Goal: Task Accomplishment & Management: Manage account settings

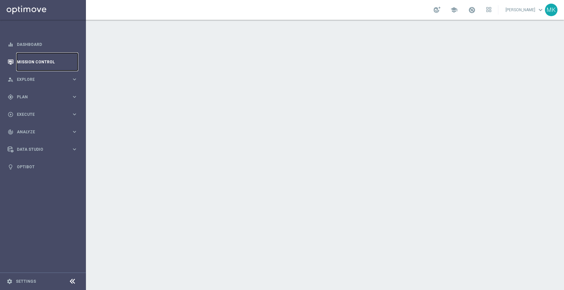
click at [26, 62] on link "Mission Control" at bounding box center [47, 61] width 61 height 17
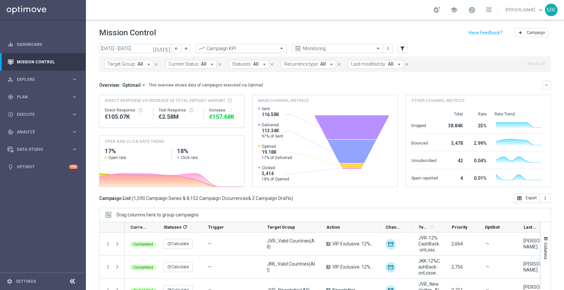
click at [241, 50] on input "text" at bounding box center [234, 49] width 71 height 6
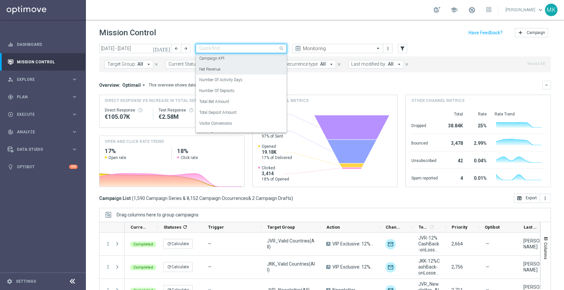
click at [346, 81] on div "Overview: Optimail arrow_drop_down This overview shows data of campaigns execut…" at bounding box center [324, 85] width 451 height 9
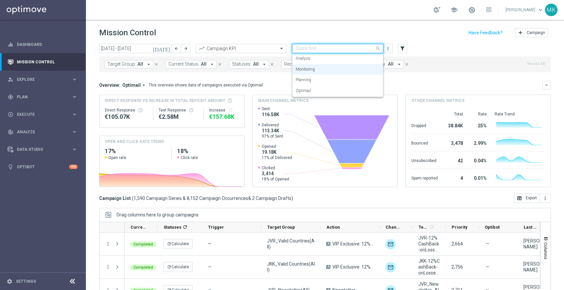
click at [329, 48] on input "text" at bounding box center [330, 49] width 71 height 6
click at [260, 87] on div "Overview: Optimail arrow_drop_down This overview shows data of campaigns execut…" at bounding box center [320, 85] width 443 height 6
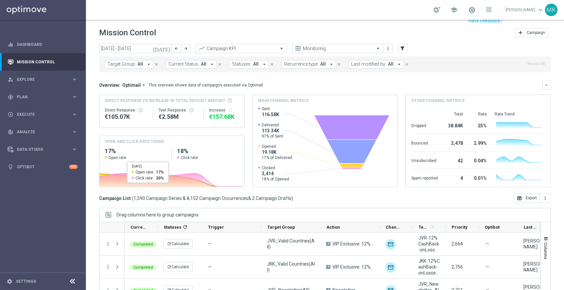
scroll to position [40, 0]
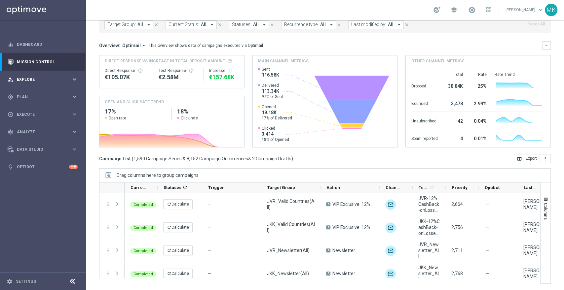
click at [40, 77] on div "person_search Explore" at bounding box center [40, 80] width 64 height 6
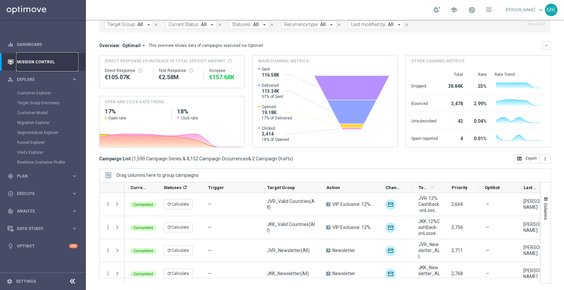
click at [53, 60] on link "Mission Control" at bounding box center [47, 61] width 61 height 17
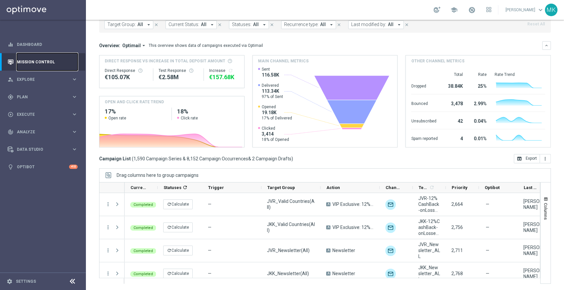
click at [53, 60] on link "Mission Control" at bounding box center [47, 61] width 61 height 17
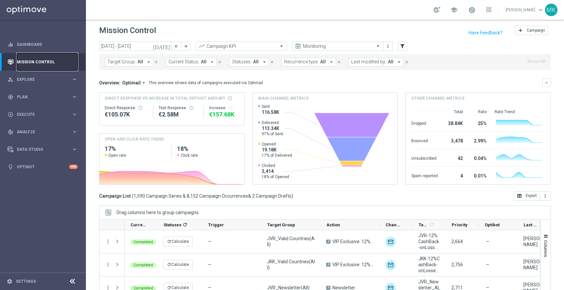
scroll to position [0, 0]
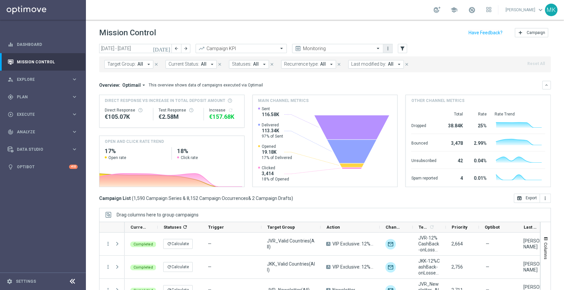
click at [386, 46] on icon "more_vert" at bounding box center [387, 48] width 5 height 5
click at [340, 34] on div "Mission Control add Campaign" at bounding box center [324, 32] width 451 height 13
click at [126, 85] on span "Optimail" at bounding box center [131, 85] width 18 height 6
click at [130, 74] on mini-dashboard "Overview: Optimail arrow_drop_down Drag here to set row groups Drag here to set…" at bounding box center [324, 132] width 451 height 121
click at [46, 71] on div "person_search Explore keyboard_arrow_right" at bounding box center [42, 79] width 85 height 17
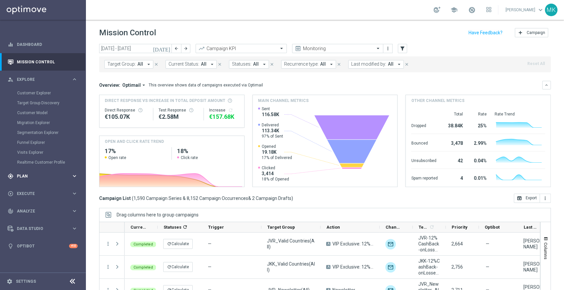
click at [24, 173] on div "gps_fixed Plan" at bounding box center [40, 176] width 64 height 6
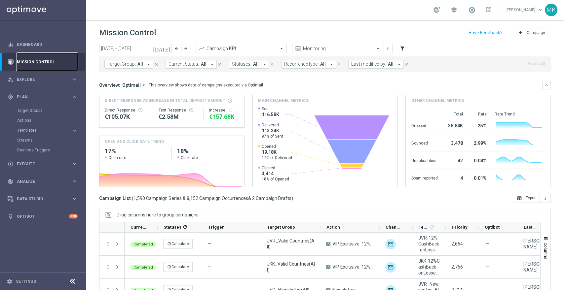
click at [32, 61] on link "Mission Control" at bounding box center [47, 61] width 61 height 17
click at [388, 46] on icon "more_vert" at bounding box center [387, 48] width 5 height 5
click at [143, 87] on icon "arrow_drop_down" at bounding box center [144, 85] width 6 height 6
click at [167, 73] on mini-dashboard "Overview: Optimail arrow_drop_down Drag here to set row groups Drag here to set…" at bounding box center [324, 132] width 451 height 121
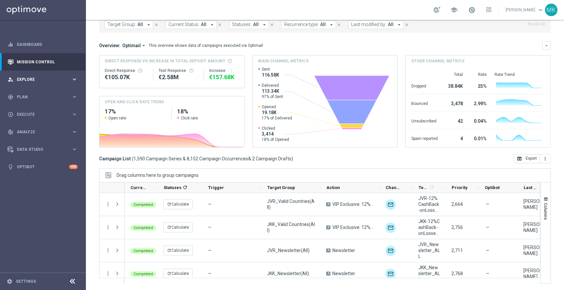
click at [39, 77] on div "person_search Explore" at bounding box center [40, 80] width 64 height 6
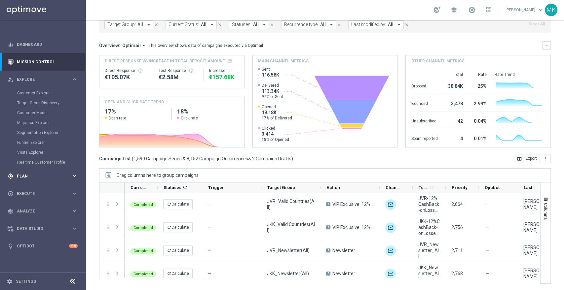
click at [26, 179] on div "gps_fixed Plan" at bounding box center [40, 176] width 64 height 6
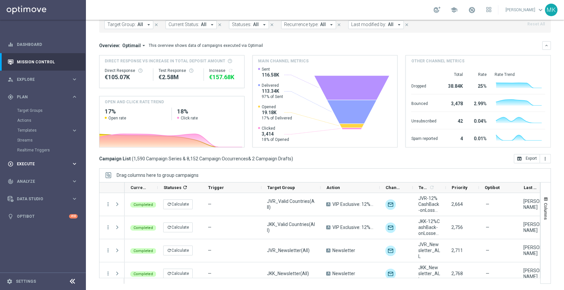
click at [27, 161] on div "play_circle_outline Execute" at bounding box center [40, 164] width 64 height 6
click at [48, 79] on span "Explore" at bounding box center [44, 80] width 54 height 4
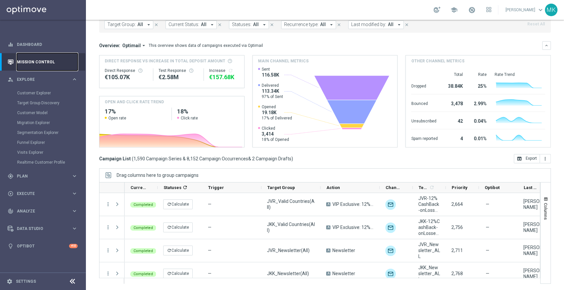
click at [44, 63] on link "Mission Control" at bounding box center [47, 61] width 61 height 17
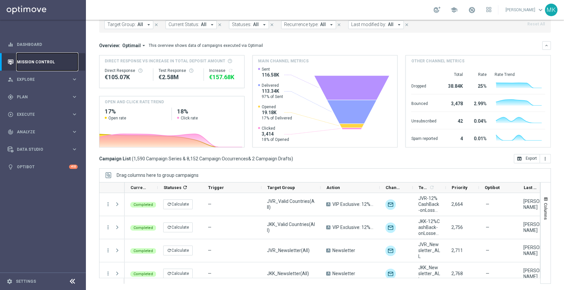
click at [44, 63] on link "Mission Control" at bounding box center [47, 61] width 61 height 17
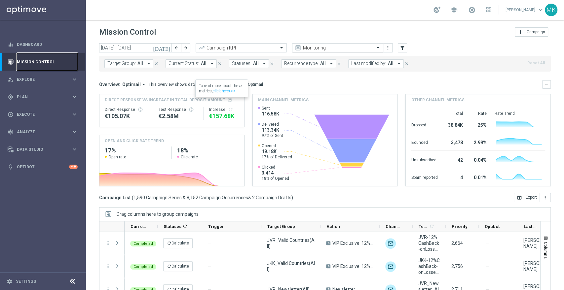
scroll to position [0, 0]
click at [534, 65] on div "Target Group: All arrow_drop_down close Current Status: All arrow_drop_down clo…" at bounding box center [324, 64] width 451 height 16
click at [132, 86] on span "Optimail" at bounding box center [131, 85] width 18 height 6
click at [133, 86] on span "Optimail" at bounding box center [131, 85] width 18 height 6
click at [249, 81] on div "Overview: Optimail arrow_drop_down This overview shows data of campaigns execut…" at bounding box center [324, 85] width 451 height 9
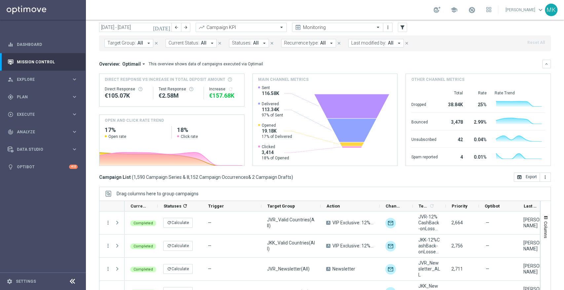
scroll to position [40, 0]
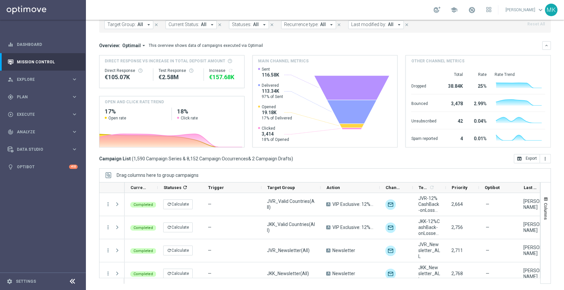
click at [177, 175] on span "Drag columns here to group campaigns" at bounding box center [158, 175] width 82 height 5
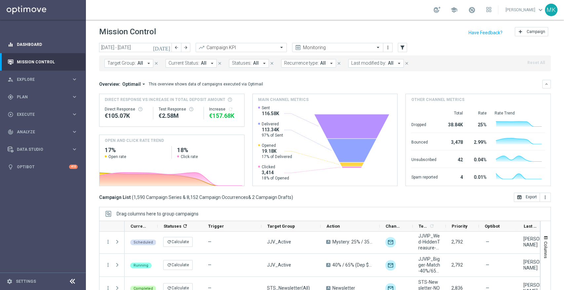
scroll to position [0, 0]
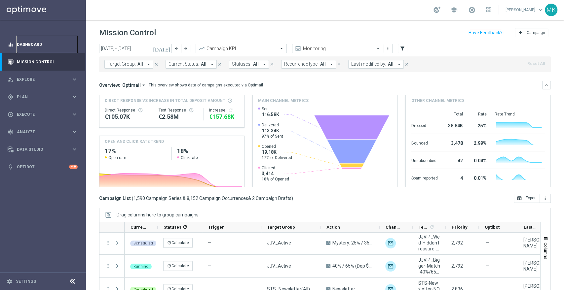
click at [48, 47] on link "Dashboard" at bounding box center [47, 44] width 61 height 17
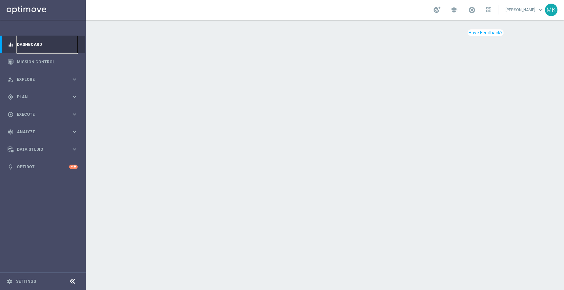
click at [34, 40] on link "Dashboard" at bounding box center [47, 44] width 61 height 17
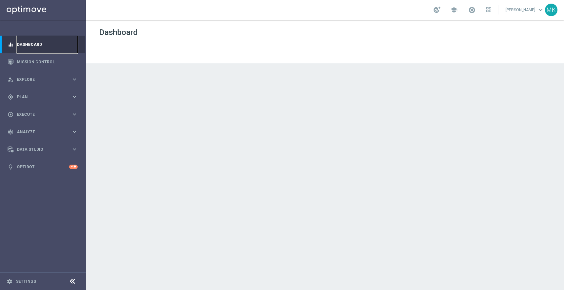
click at [34, 41] on link "Dashboard" at bounding box center [47, 44] width 61 height 17
click at [29, 60] on link "Mission Control" at bounding box center [47, 61] width 61 height 17
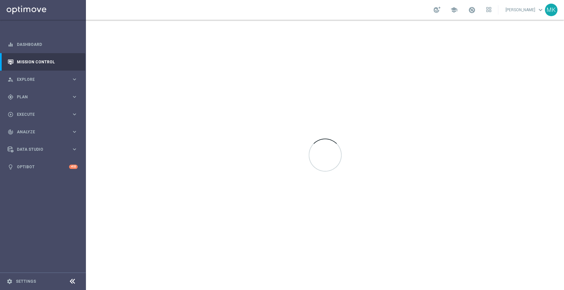
click at [511, 8] on link "Michelle Kalkwarf keyboard_arrow_down" at bounding box center [524, 10] width 40 height 10
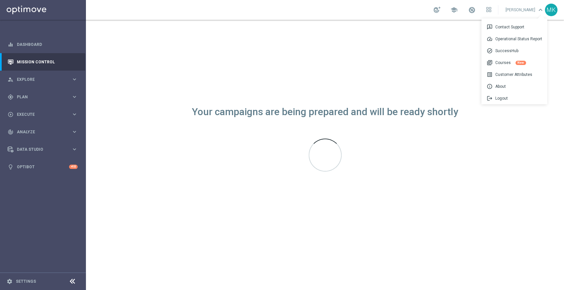
click at [37, 211] on nav "equalizer Dashboard Mission Control" at bounding box center [42, 162] width 85 height 253
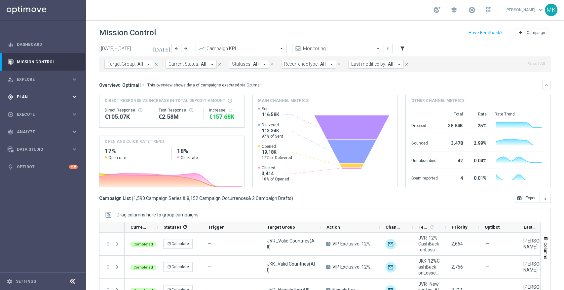
click at [37, 92] on div "gps_fixed Plan keyboard_arrow_right" at bounding box center [42, 96] width 85 height 17
click at [30, 129] on span "Templates" at bounding box center [40, 130] width 47 height 4
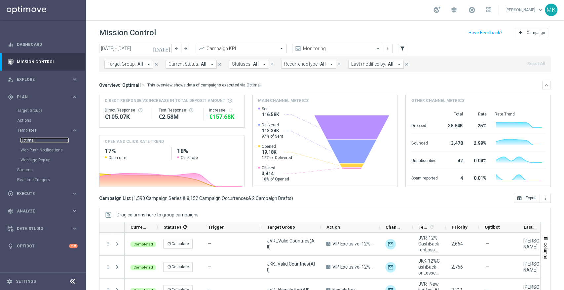
click at [34, 139] on link "Optimail" at bounding box center [44, 140] width 48 height 5
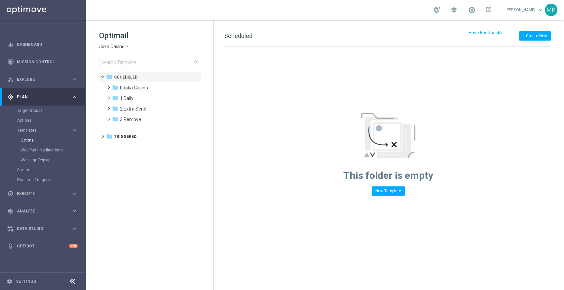
click at [118, 47] on span "Joka Casino" at bounding box center [111, 47] width 25 height 6
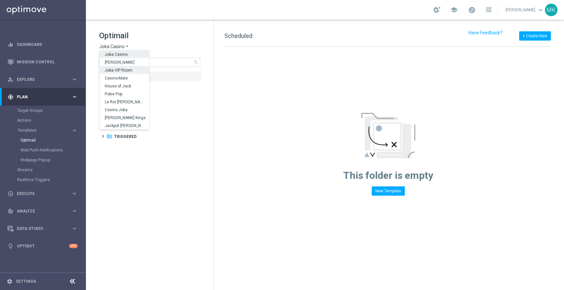
click at [0, 0] on span "Joka VIP Room" at bounding box center [0, 0] width 0 height 0
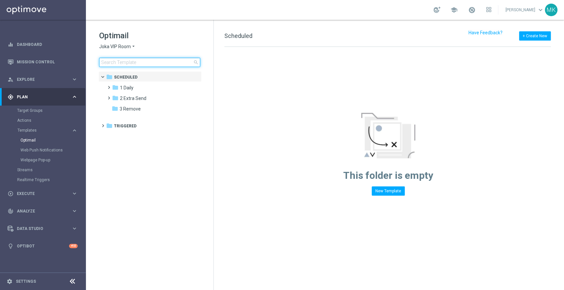
click at [127, 61] on input at bounding box center [149, 62] width 101 height 9
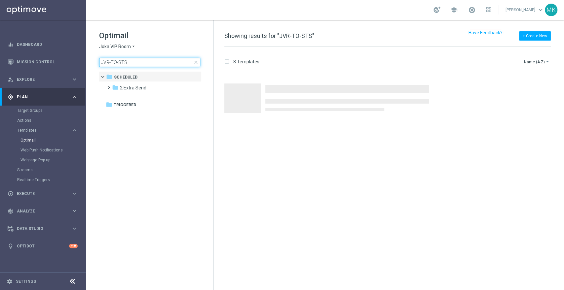
type input "JVR-TO-STS-"
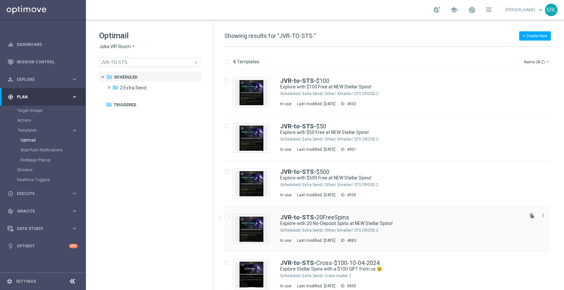
click at [322, 229] on div "2 Extra Send/ Other/ Xmailer/ STS CROSS" at bounding box center [412, 230] width 220 height 5
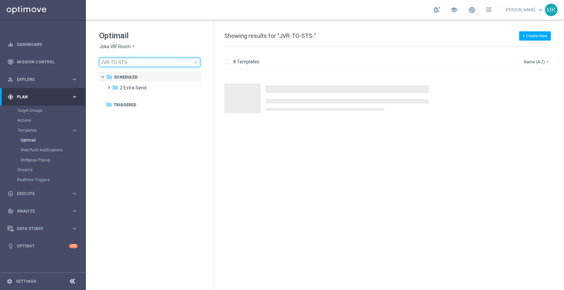
click at [163, 60] on input "JVR-TO-STS-" at bounding box center [149, 62] width 101 height 9
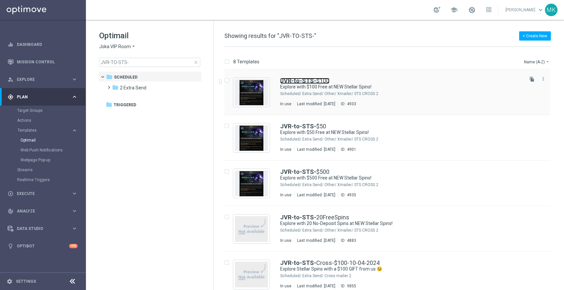
click at [315, 83] on link "JVR-to-STS- $100" at bounding box center [304, 81] width 49 height 6
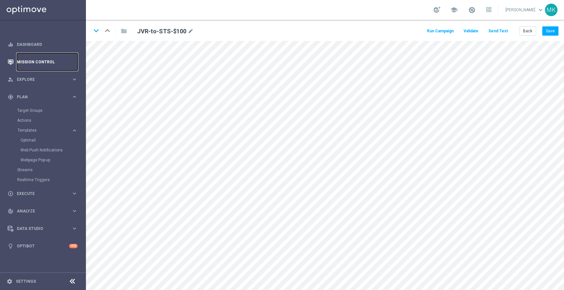
click at [47, 62] on link "Mission Control" at bounding box center [47, 61] width 61 height 17
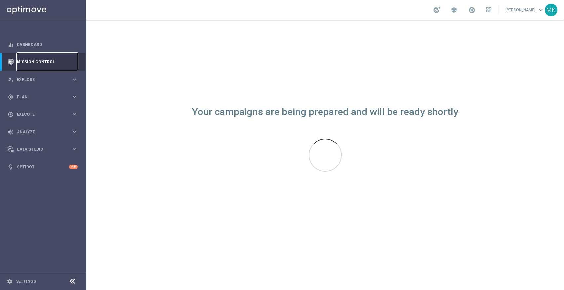
click at [32, 61] on link "Mission Control" at bounding box center [47, 61] width 61 height 17
click at [34, 93] on div "gps_fixed Plan keyboard_arrow_right" at bounding box center [42, 96] width 85 height 17
click at [32, 131] on span "Templates" at bounding box center [40, 130] width 47 height 4
drag, startPoint x: 32, startPoint y: 129, endPoint x: 26, endPoint y: 129, distance: 6.0
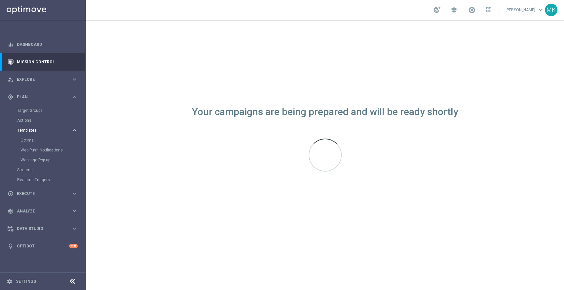
click at [23, 131] on span "Templates" at bounding box center [40, 130] width 47 height 4
click at [32, 129] on span "Templates" at bounding box center [40, 130] width 47 height 4
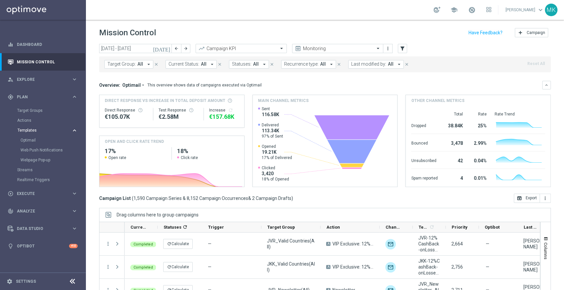
click at [27, 133] on button "Templates keyboard_arrow_right" at bounding box center [47, 130] width 61 height 5
click at [26, 139] on link "Optimail" at bounding box center [44, 140] width 48 height 5
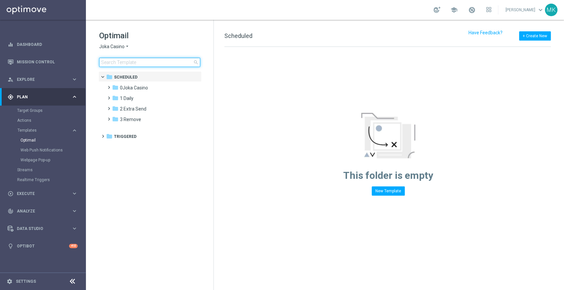
click at [139, 62] on input at bounding box center [149, 62] width 101 height 9
type input "c"
type input "V"
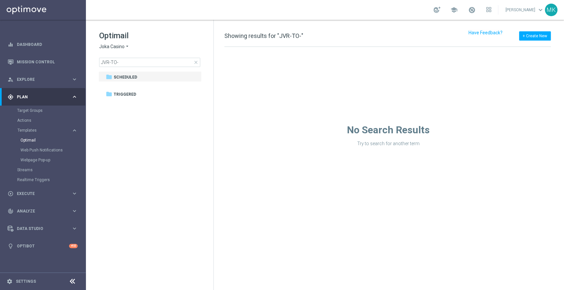
click at [120, 47] on span "Joka Casino" at bounding box center [111, 47] width 25 height 6
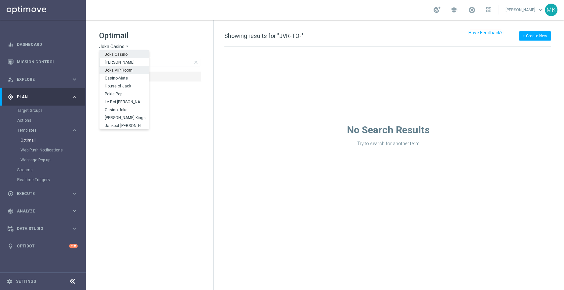
click at [0, 0] on span "Joka VIP Room" at bounding box center [0, 0] width 0 height 0
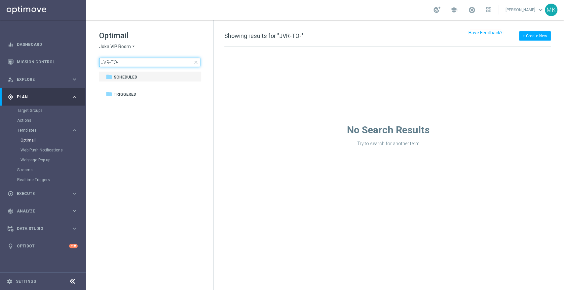
click at [124, 65] on input "JVR-TO-" at bounding box center [149, 62] width 101 height 9
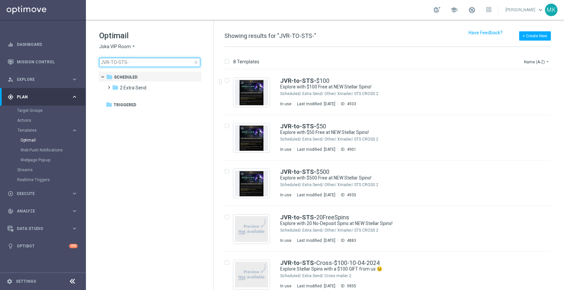
type input "JVR-TO-STS-"
drag, startPoint x: 154, startPoint y: 62, endPoint x: 68, endPoint y: 63, distance: 85.5
click at [68, 63] on main "equalizer Dashboard Mission Control" at bounding box center [282, 145] width 564 height 290
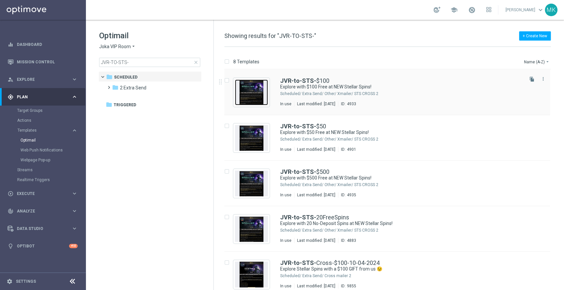
click at [252, 97] on img "Press SPACE to select this row." at bounding box center [251, 93] width 33 height 26
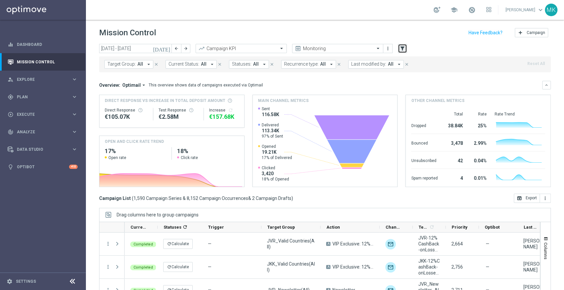
click at [401, 50] on icon "filter_alt" at bounding box center [402, 49] width 6 height 6
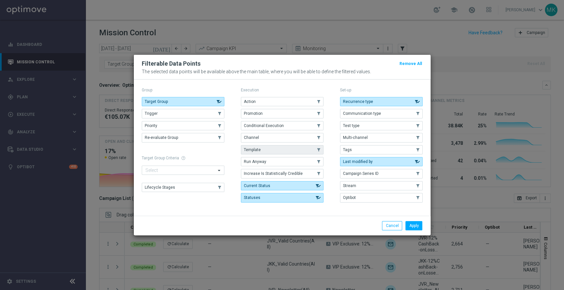
click at [273, 150] on button "Template" at bounding box center [282, 149] width 83 height 9
click at [416, 224] on button "Apply" at bounding box center [413, 225] width 17 height 9
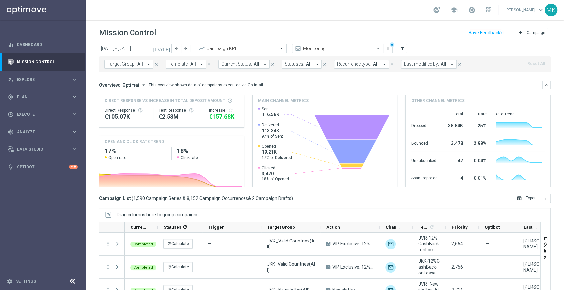
click at [199, 65] on icon "arrow_drop_down" at bounding box center [201, 64] width 6 height 6
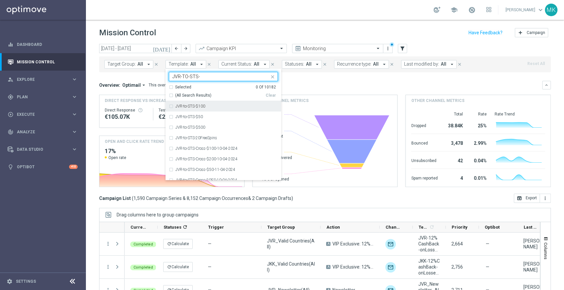
click at [169, 105] on div "JVR-to-STS-$100" at bounding box center [223, 106] width 109 height 11
type input "JVR-TO-STS-"
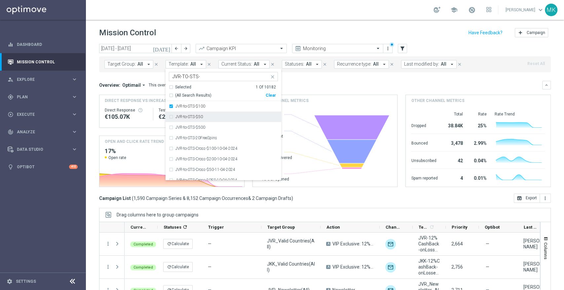
click at [169, 114] on div "JVR-to-STS-$50" at bounding box center [223, 117] width 109 height 11
click at [171, 130] on div "JVR-to-STS-$500" at bounding box center [223, 127] width 109 height 11
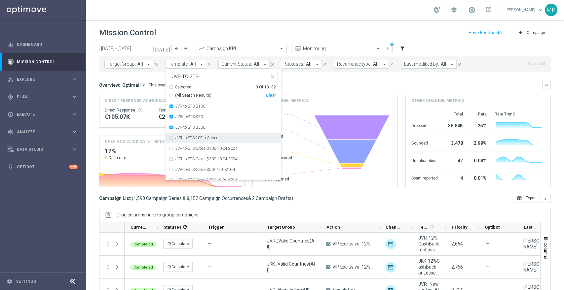
click at [170, 137] on div "JVR-to-STS-20FreeSpins" at bounding box center [223, 138] width 109 height 11
click at [259, 34] on div "Mission Control add Campaign" at bounding box center [324, 32] width 451 height 13
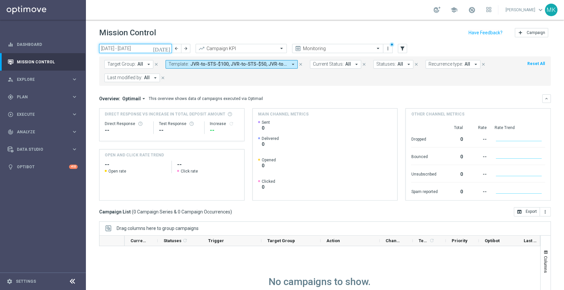
click at [134, 48] on input "[DATE] - [DATE]" at bounding box center [135, 48] width 73 height 9
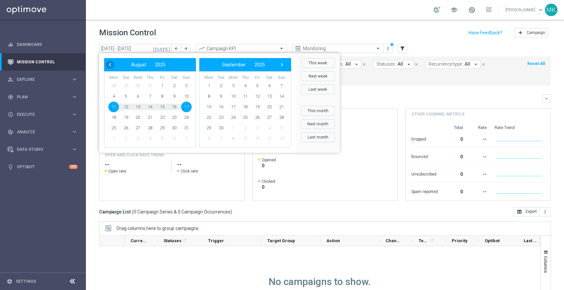
click at [113, 64] on span "‹" at bounding box center [110, 64] width 9 height 9
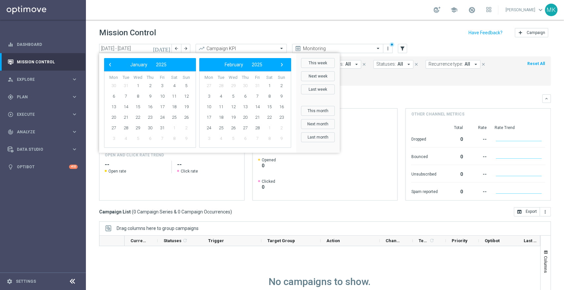
click at [113, 64] on span "‹" at bounding box center [110, 64] width 9 height 9
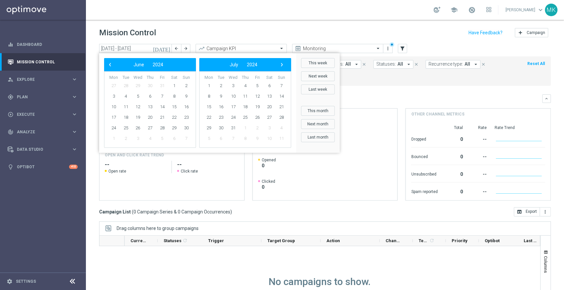
click at [113, 64] on span "‹" at bounding box center [110, 64] width 9 height 9
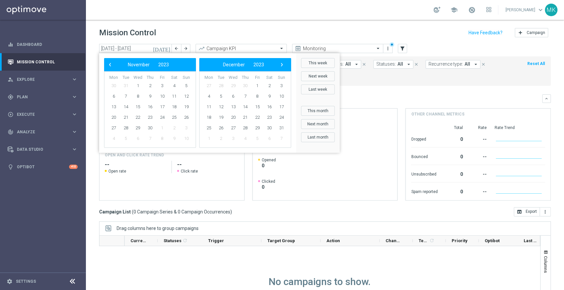
click at [113, 64] on span "‹" at bounding box center [110, 64] width 9 height 9
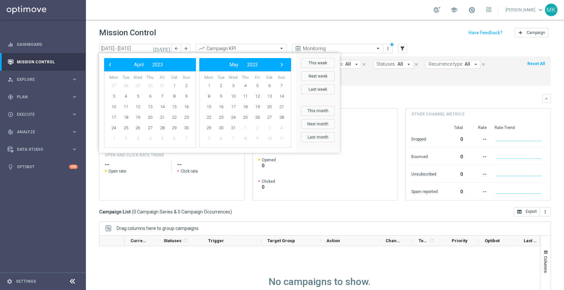
click at [113, 64] on span "‹" at bounding box center [110, 64] width 9 height 9
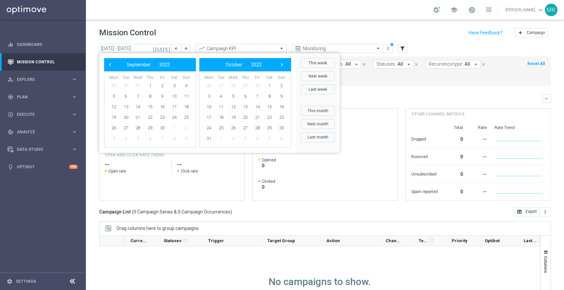
click at [113, 63] on span "‹" at bounding box center [110, 64] width 9 height 9
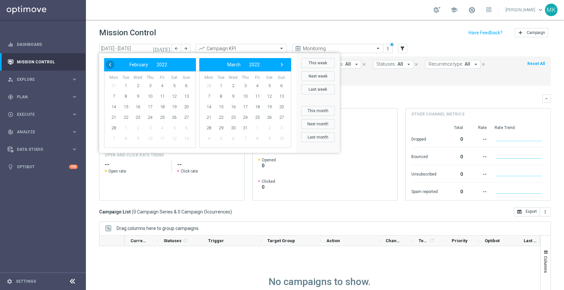
click at [113, 63] on span "‹" at bounding box center [110, 64] width 9 height 9
drag, startPoint x: 122, startPoint y: 86, endPoint x: 115, endPoint y: 87, distance: 7.1
click at [115, 87] on span "1" at bounding box center [113, 86] width 11 height 11
click at [167, 56] on div "‹ ​ November ​ 2021 ​ › Mon Tue Wed Thu Fri Sat Sun 1 2 3 4 5" at bounding box center [197, 103] width 197 height 100
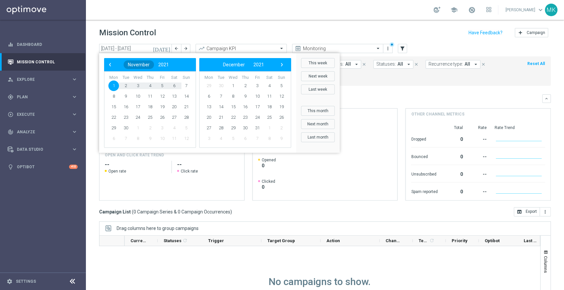
click at [147, 65] on span "November" at bounding box center [139, 64] width 22 height 5
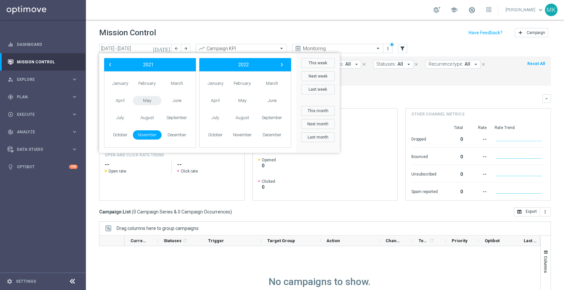
click at [145, 98] on span "May" at bounding box center [147, 101] width 29 height 10
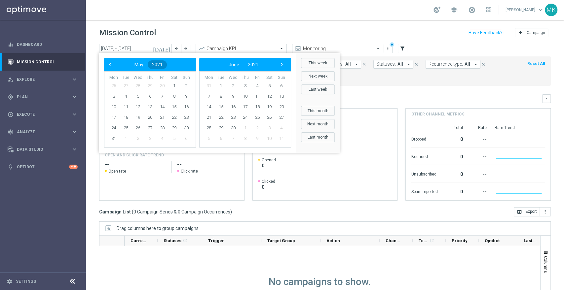
click at [163, 62] on button "2021" at bounding box center [157, 64] width 19 height 9
click at [120, 117] on span "2022" at bounding box center [118, 118] width 15 height 15
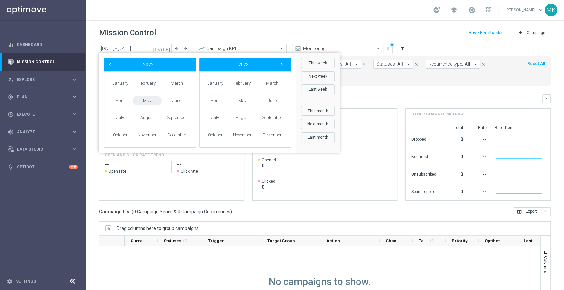
click at [150, 100] on span "May" at bounding box center [147, 101] width 29 height 10
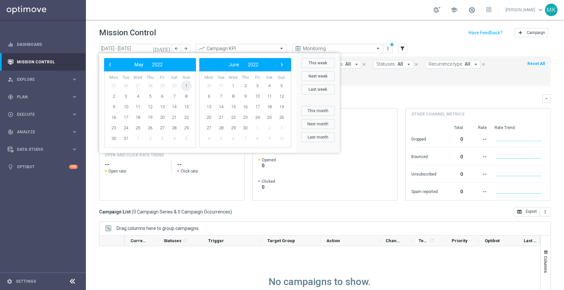
click at [185, 82] on span "1" at bounding box center [186, 86] width 11 height 11
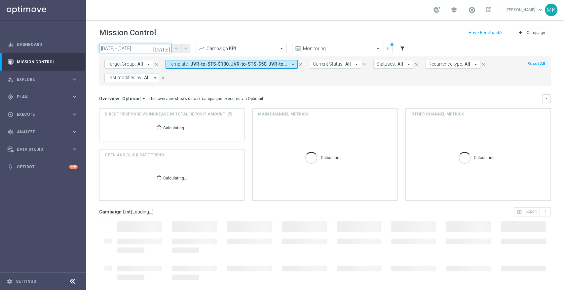
click at [123, 49] on input "01 Nov 2021 - 01 May 2022" at bounding box center [135, 48] width 73 height 9
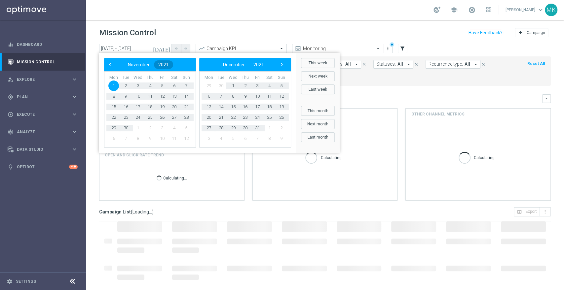
click at [164, 63] on span "2021" at bounding box center [163, 64] width 11 height 5
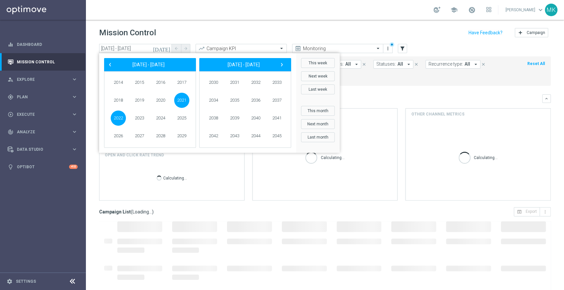
click at [117, 118] on span "2022" at bounding box center [118, 118] width 15 height 15
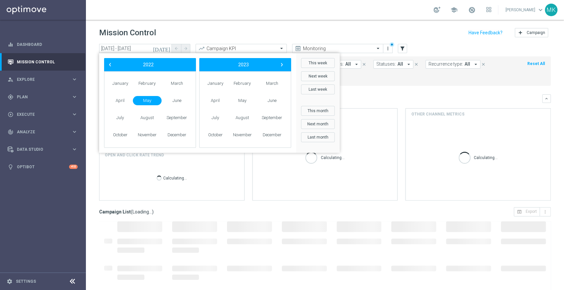
click at [151, 100] on span "May" at bounding box center [147, 101] width 29 height 10
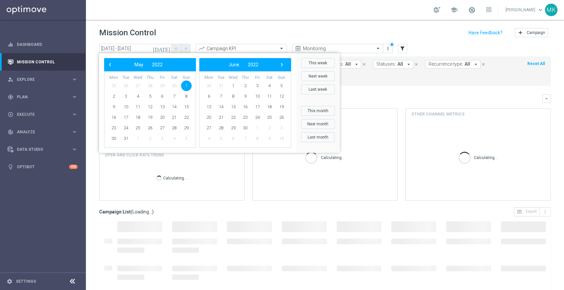
click at [185, 84] on span "1" at bounding box center [186, 86] width 11 height 11
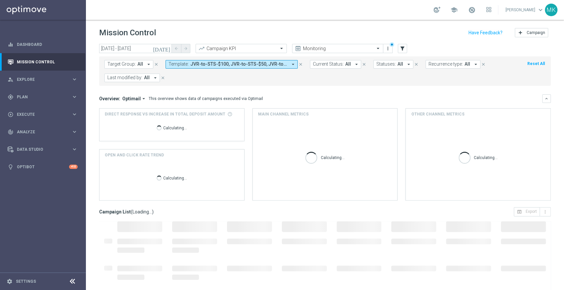
click at [185, 84] on div "Target Group: All arrow_drop_down close Template: JVR-to-STS-$100, JVR-to-STS-$…" at bounding box center [324, 70] width 451 height 29
click at [160, 49] on input "01 May 2022 - 01 May 2022" at bounding box center [135, 48] width 73 height 9
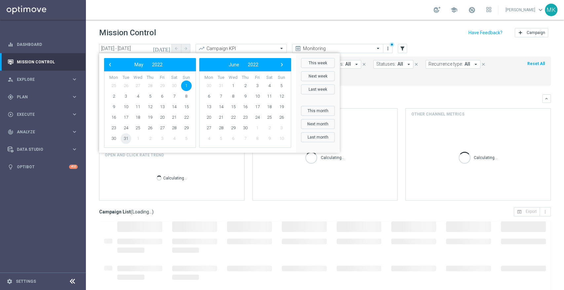
click at [126, 140] on span "31" at bounding box center [126, 138] width 11 height 11
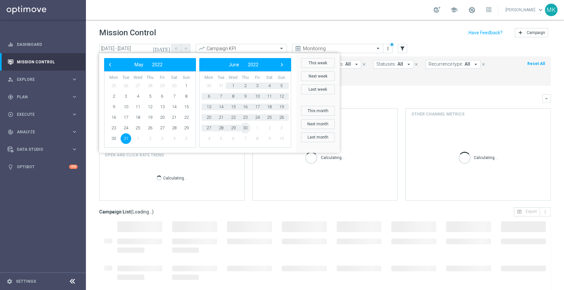
click at [243, 128] on span "30" at bounding box center [245, 128] width 11 height 11
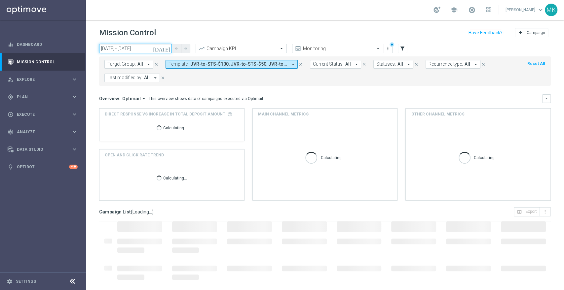
click at [126, 51] on input "31 May 2022 - 30 Jun 2022" at bounding box center [135, 48] width 73 height 9
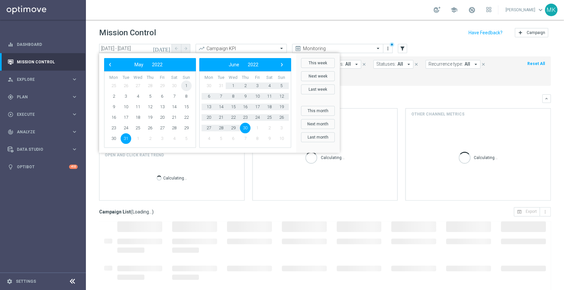
click at [187, 87] on span "1" at bounding box center [186, 86] width 11 height 11
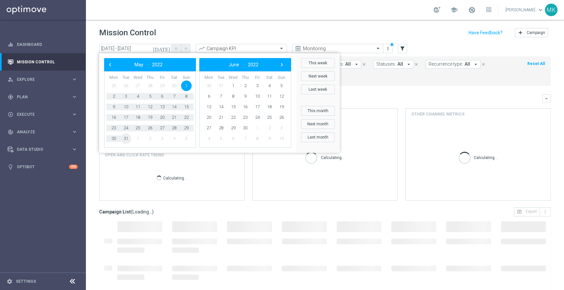
click at [125, 139] on span "31" at bounding box center [126, 138] width 11 height 11
type input "01 May 2022 - 31 May 2022"
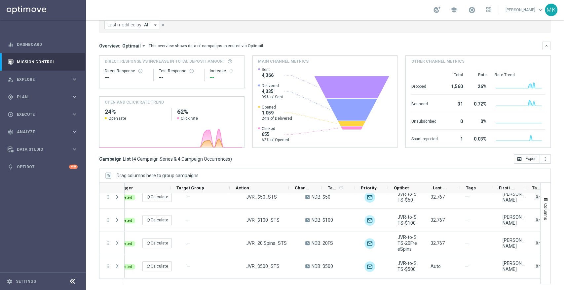
scroll to position [0, 153]
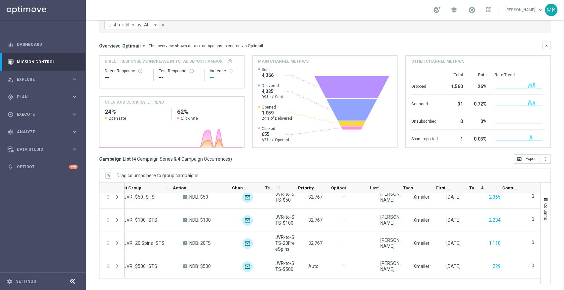
drag, startPoint x: 292, startPoint y: 284, endPoint x: 422, endPoint y: 283, distance: 130.1
click at [422, 283] on div at bounding box center [329, 282] width 410 height 6
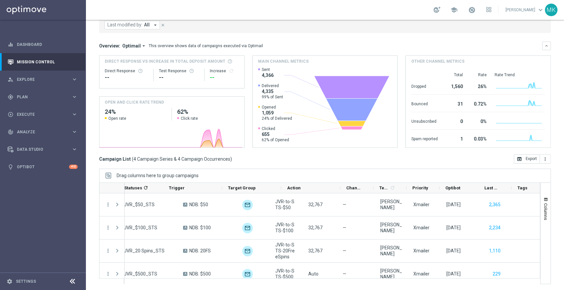
scroll to position [0, 0]
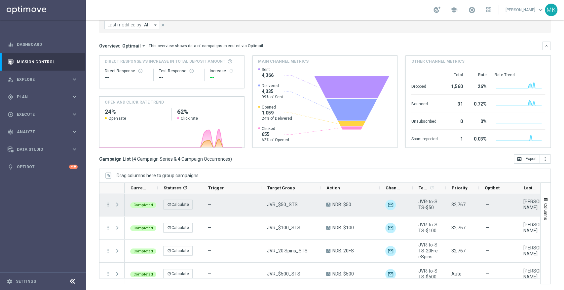
click at [108, 204] on icon "more_vert" at bounding box center [108, 205] width 6 height 6
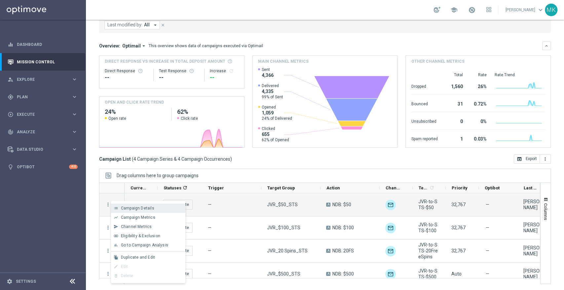
click at [140, 206] on span "Campaign Details" at bounding box center [137, 208] width 33 height 5
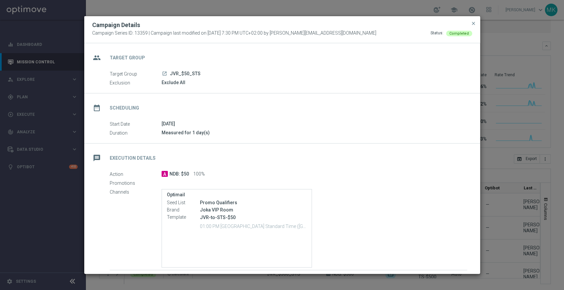
click at [164, 72] on icon "launch" at bounding box center [164, 73] width 5 height 5
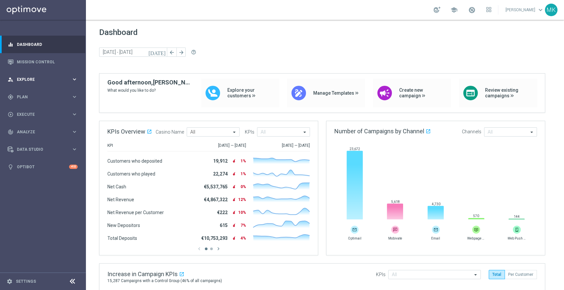
click at [30, 77] on div "person_search Explore" at bounding box center [40, 80] width 64 height 6
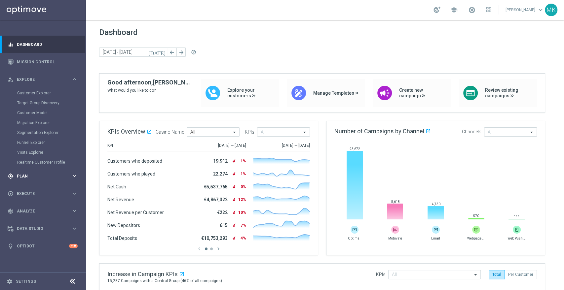
click at [31, 172] on div "gps_fixed Plan keyboard_arrow_right" at bounding box center [42, 175] width 85 height 17
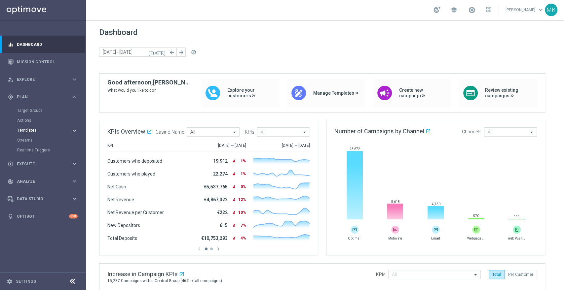
click at [25, 130] on span "Templates" at bounding box center [40, 130] width 47 height 4
click at [30, 139] on link "Optimail" at bounding box center [44, 140] width 48 height 5
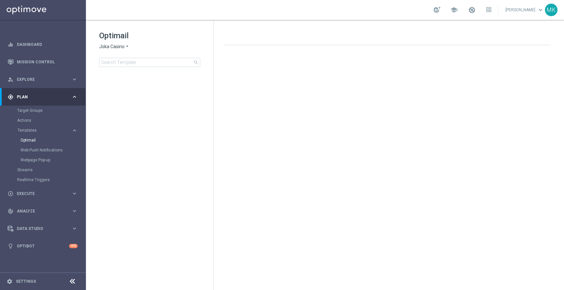
click at [142, 57] on div "Optimail Joka Casino arrow_drop_down × Joka Casino search" at bounding box center [156, 48] width 114 height 37
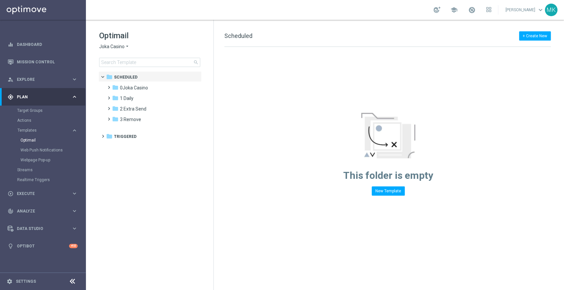
click at [129, 47] on icon "arrow_drop_down" at bounding box center [126, 47] width 5 height 6
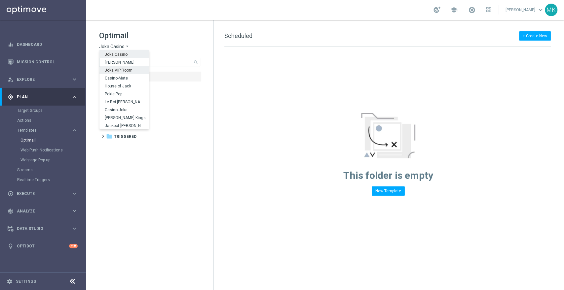
click at [0, 0] on span "Joka VIP Room" at bounding box center [0, 0] width 0 height 0
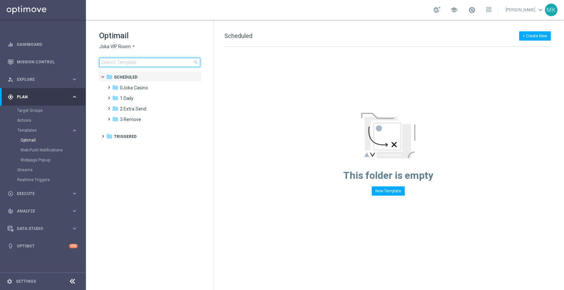
click at [127, 66] on input at bounding box center [149, 62] width 101 height 9
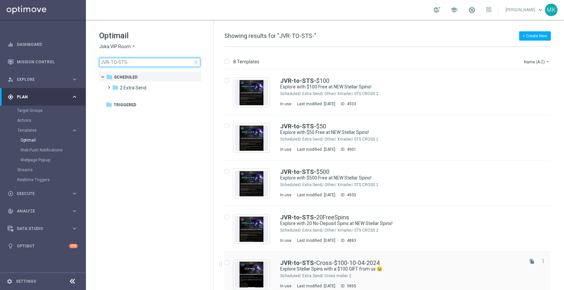
type input "JVR-TO-STS-"
click at [30, 80] on span "Explore" at bounding box center [44, 80] width 54 height 4
click at [32, 78] on span "Explore" at bounding box center [44, 80] width 54 height 4
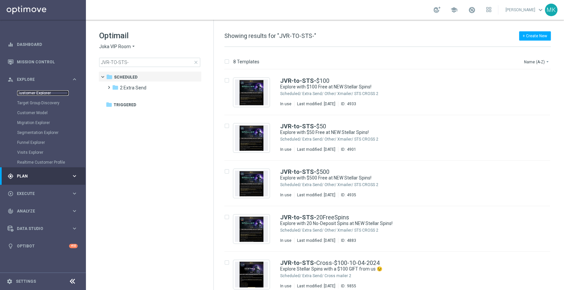
click at [45, 92] on link "Customer Explorer" at bounding box center [43, 92] width 52 height 5
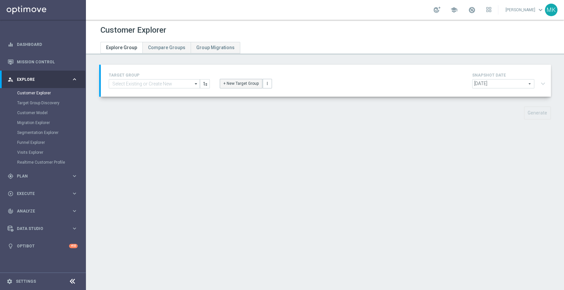
click at [233, 86] on button "+ New Target Group" at bounding box center [241, 83] width 43 height 9
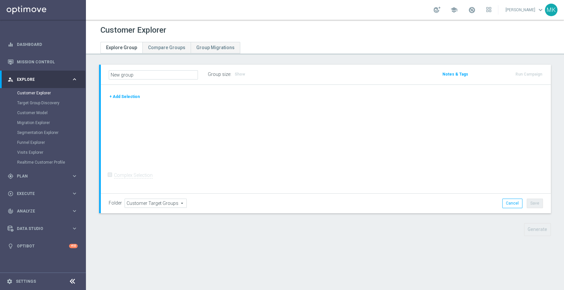
click at [115, 95] on button "+ Add Selection" at bounding box center [125, 96] width 32 height 7
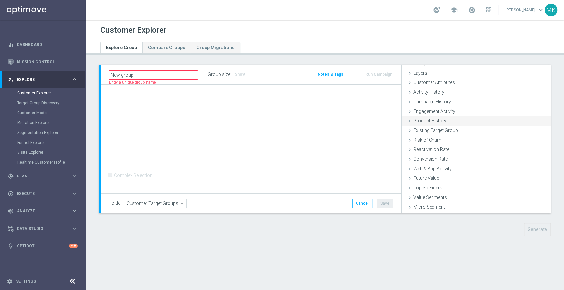
scroll to position [27, 0]
click at [416, 76] on span "Customer Attributes" at bounding box center [434, 73] width 42 height 5
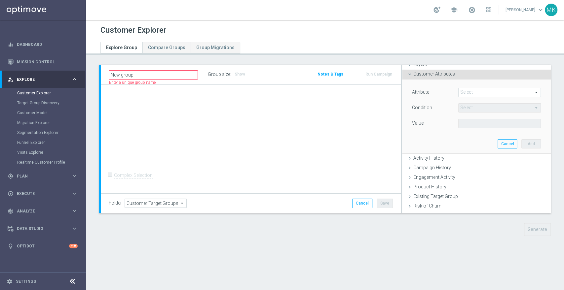
click at [485, 96] on span at bounding box center [499, 92] width 82 height 9
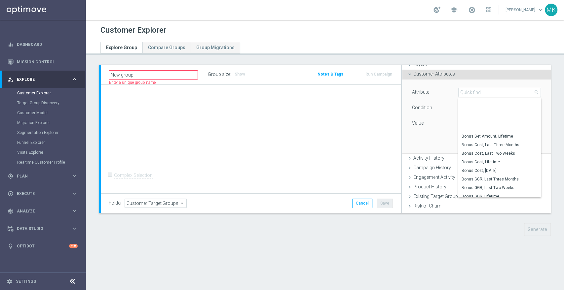
scroll to position [177, 0]
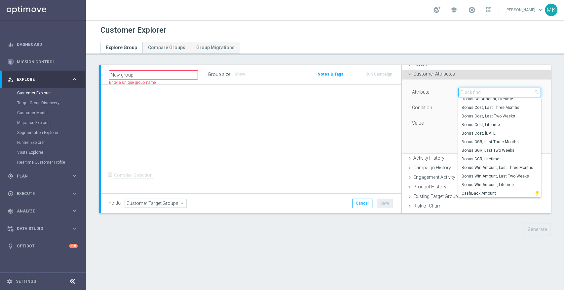
click at [462, 94] on input "search" at bounding box center [499, 92] width 83 height 9
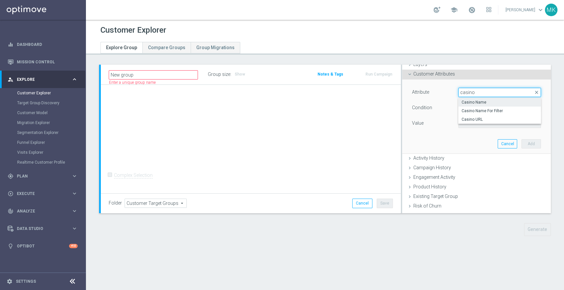
type input "casino"
click at [467, 102] on span "Casino Name" at bounding box center [499, 102] width 76 height 5
type input "Casino Name"
type input "Equals"
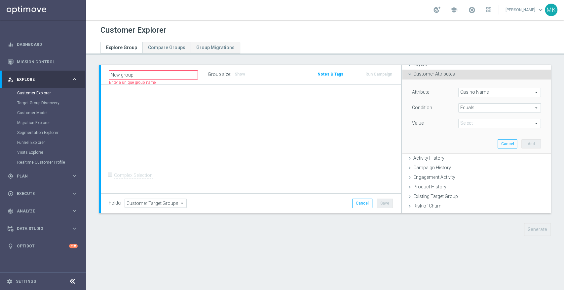
click at [468, 123] on span at bounding box center [499, 123] width 82 height 9
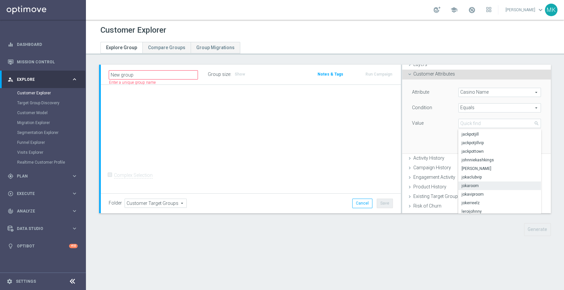
scroll to position [66, 0]
click at [479, 124] on input "search" at bounding box center [499, 123] width 83 height 9
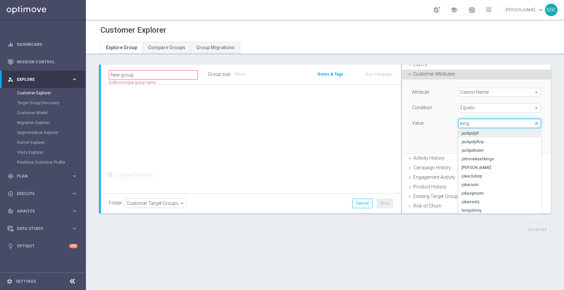
scroll to position [0, 0]
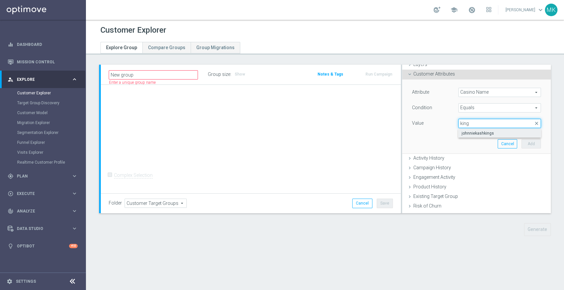
type input "king"
click at [475, 132] on span "johnniekashkings" at bounding box center [499, 133] width 76 height 5
type input "johnniekashkings"
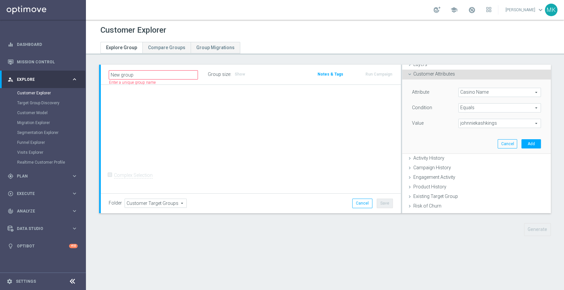
click at [490, 123] on span "johnniekashkings" at bounding box center [499, 123] width 82 height 9
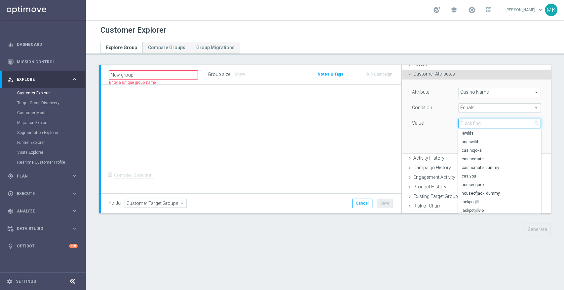
click at [490, 124] on input "search" at bounding box center [499, 123] width 83 height 9
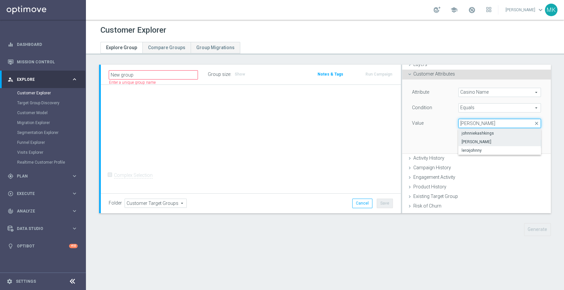
type input "john"
click at [482, 142] on span "johnnykash" at bounding box center [499, 141] width 76 height 5
type input "johnnykash"
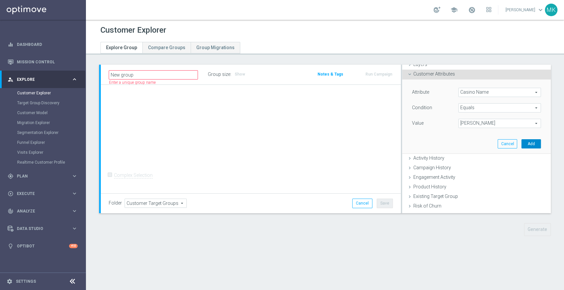
click at [527, 141] on button "Add" at bounding box center [530, 143] width 19 height 9
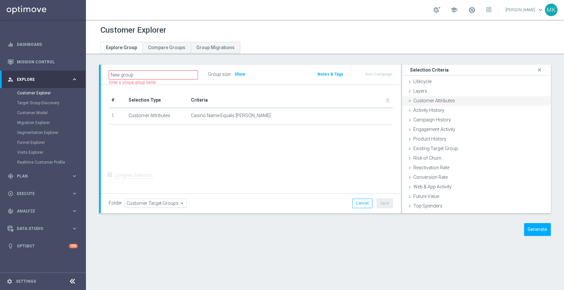
click at [407, 100] on icon at bounding box center [409, 100] width 5 height 5
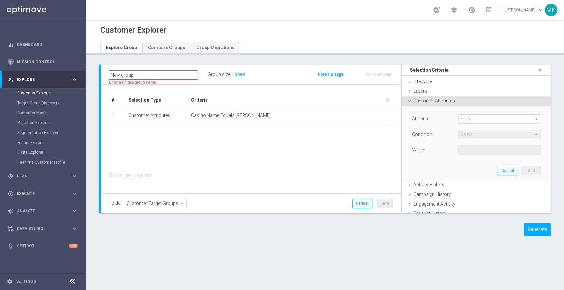
click at [476, 120] on span at bounding box center [499, 119] width 82 height 9
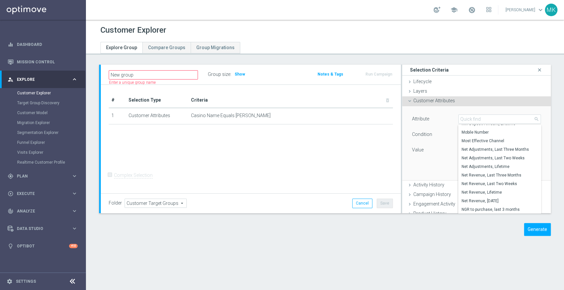
scroll to position [988, 0]
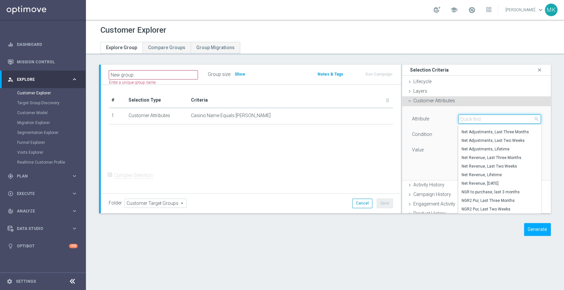
click at [489, 116] on input "search" at bounding box center [499, 119] width 83 height 9
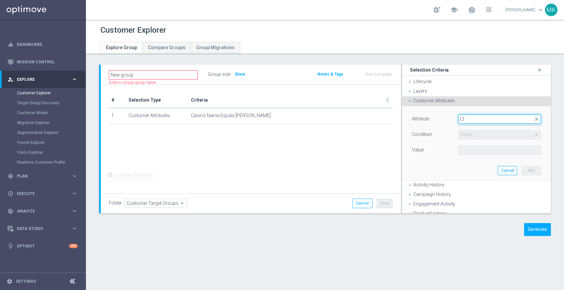
type input "L"
type input "n"
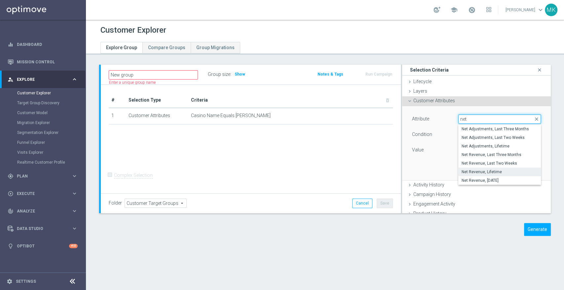
type input "net"
click at [497, 170] on span "Net Revenue, Lifetime" at bounding box center [499, 171] width 76 height 5
type input "Net Revenue, Lifetime"
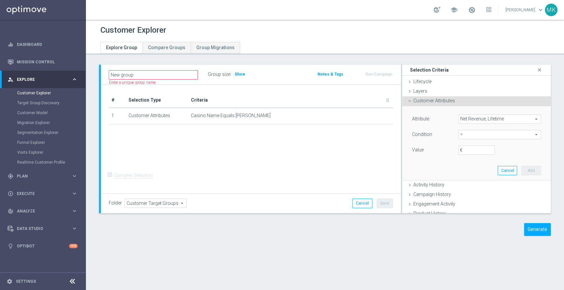
click at [471, 134] on span "=" at bounding box center [499, 134] width 82 height 9
click at [464, 195] on span "between" at bounding box center [499, 195] width 76 height 5
type input "between"
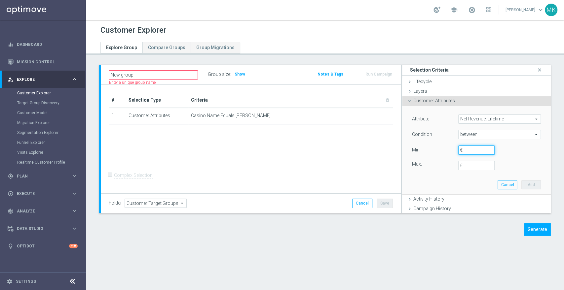
click at [462, 150] on input "€" at bounding box center [476, 150] width 36 height 9
type input "2500"
click at [469, 165] on input "€" at bounding box center [476, 165] width 36 height 9
type input "4999"
click at [521, 184] on button "Add" at bounding box center [530, 184] width 19 height 9
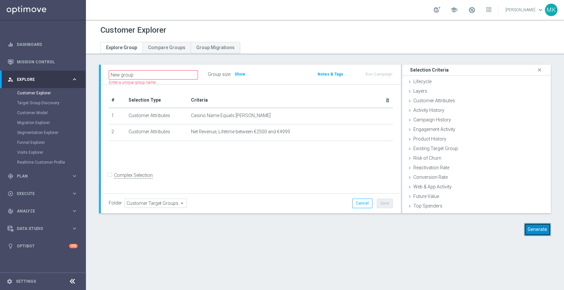
click at [537, 230] on button "Generate" at bounding box center [537, 229] width 27 height 13
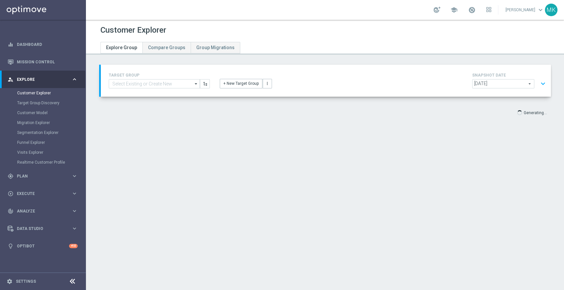
type input "Select"
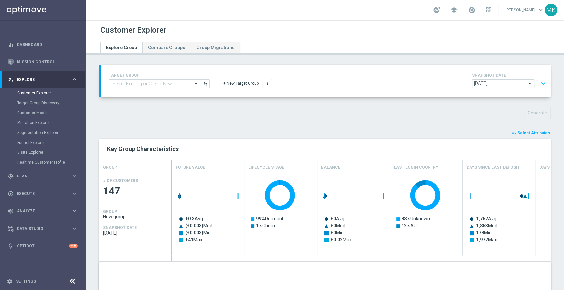
click at [538, 82] on button "expand_more" at bounding box center [543, 84] width 10 height 13
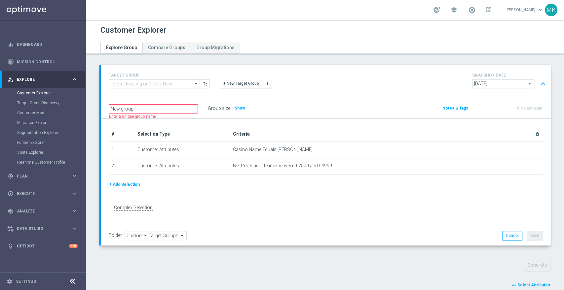
click at [122, 184] on button "+ Add Selection" at bounding box center [125, 184] width 32 height 7
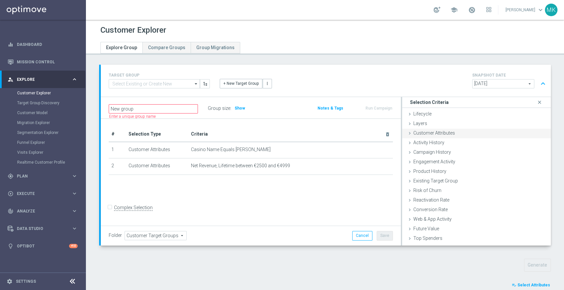
click at [407, 131] on icon at bounding box center [409, 133] width 5 height 5
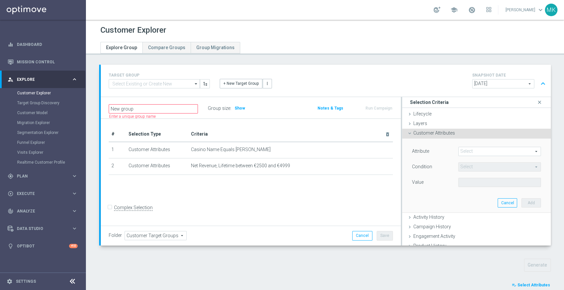
click at [407, 131] on icon at bounding box center [409, 133] width 5 height 5
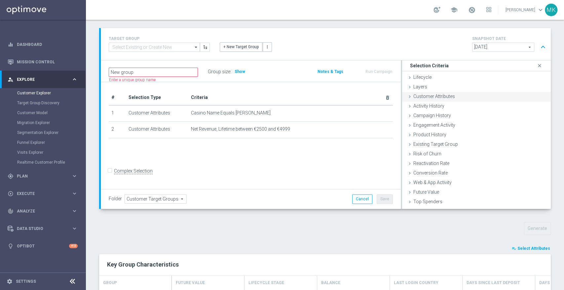
click at [407, 96] on icon at bounding box center [409, 96] width 5 height 5
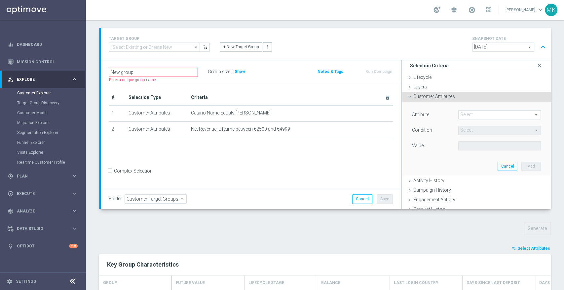
click at [465, 116] on span at bounding box center [499, 115] width 82 height 9
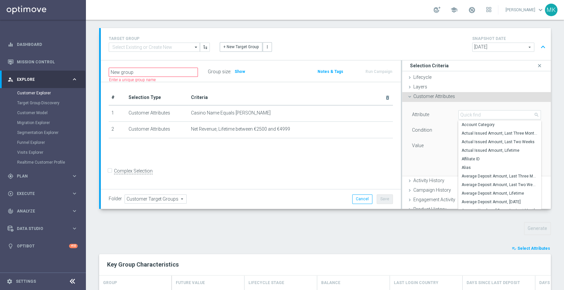
click at [481, 123] on span "Account Category" at bounding box center [499, 124] width 76 height 5
type input "Account Category"
type input "Equals"
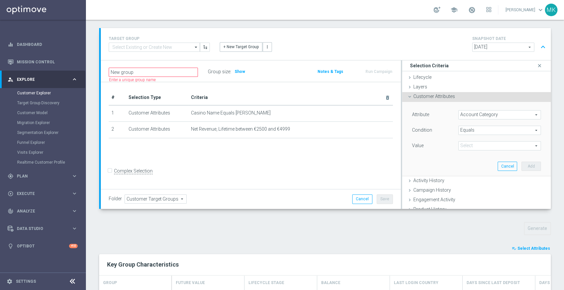
click at [478, 132] on span "Equals" at bounding box center [499, 130] width 82 height 9
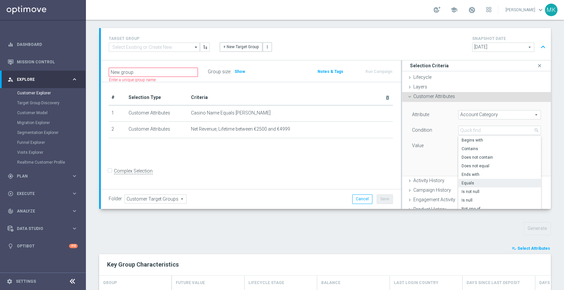
click at [433, 150] on div "Value" at bounding box center [430, 146] width 46 height 11
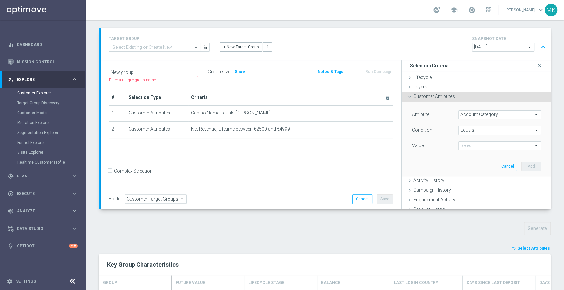
click at [465, 148] on span at bounding box center [499, 146] width 82 height 9
click at [474, 131] on span "Equals" at bounding box center [499, 130] width 82 height 9
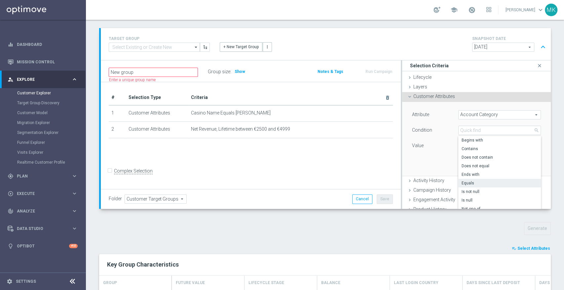
click at [436, 164] on div "Attribute Account Category Account Category arrow_drop_down search Condition Eq…" at bounding box center [476, 139] width 139 height 74
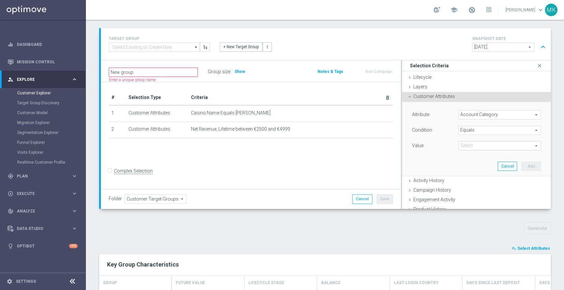
click at [477, 140] on div "Attribute Account Category Account Category arrow_drop_down search Condition Eq…" at bounding box center [476, 131] width 129 height 42
click at [476, 146] on span at bounding box center [499, 146] width 82 height 9
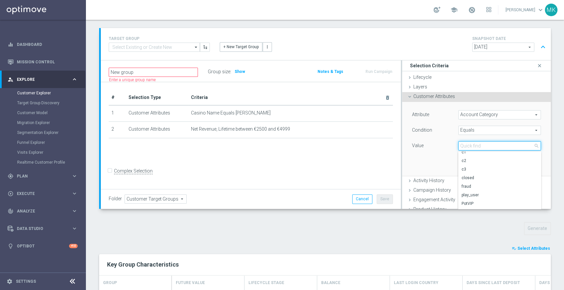
click at [485, 142] on input "search" at bounding box center [499, 145] width 83 height 9
type input "real"
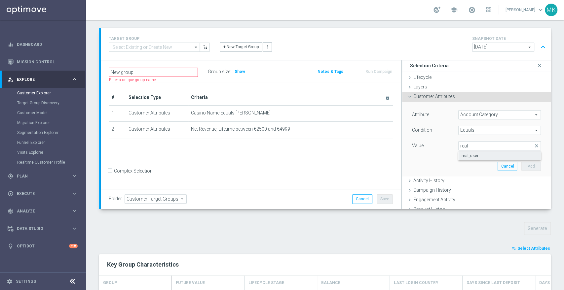
click at [471, 154] on span "real_user" at bounding box center [499, 155] width 76 height 5
type input "real_user"
click at [526, 165] on button "Add" at bounding box center [530, 166] width 19 height 9
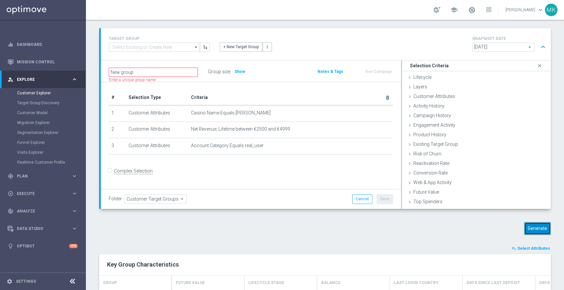
click at [534, 226] on button "Generate" at bounding box center [537, 228] width 27 height 13
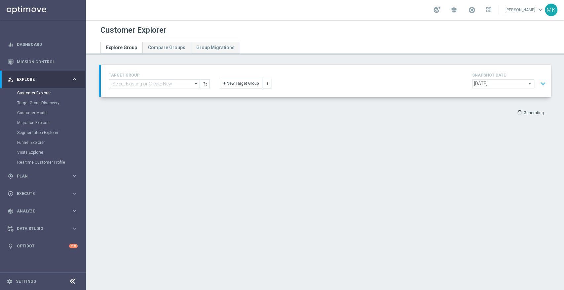
type input "Select"
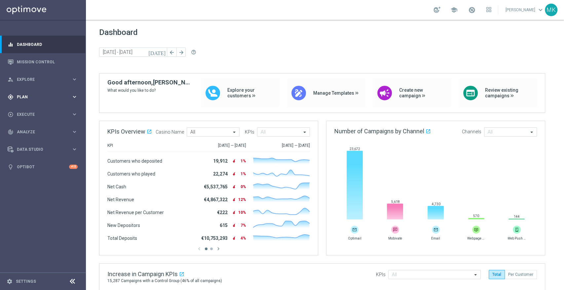
click at [21, 95] on span "Plan" at bounding box center [44, 97] width 54 height 4
click at [28, 131] on span "Templates" at bounding box center [40, 130] width 47 height 4
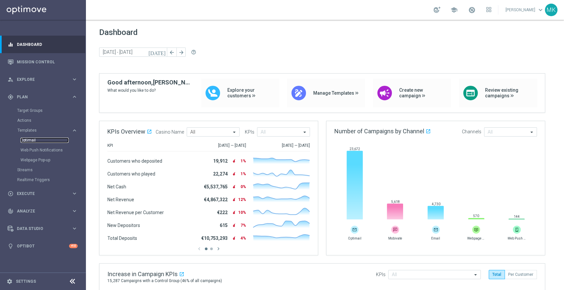
click at [31, 139] on link "Optimail" at bounding box center [44, 140] width 48 height 5
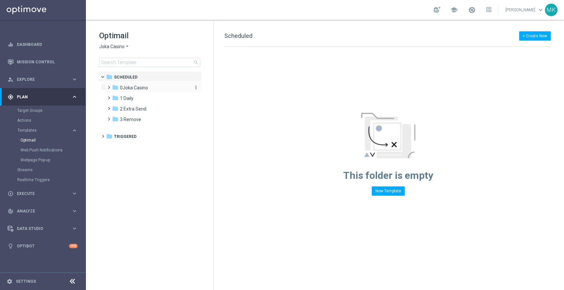
click at [130, 86] on span "0Joka Casino" at bounding box center [134, 88] width 28 height 6
click at [113, 96] on span at bounding box center [114, 95] width 3 height 3
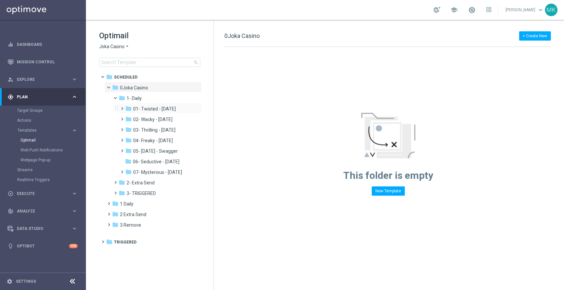
click at [122, 107] on span at bounding box center [120, 105] width 3 height 3
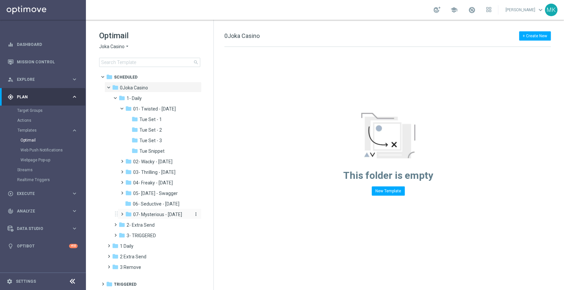
click at [158, 214] on span "07- Mysterious - [DATE]" at bounding box center [157, 215] width 49 height 6
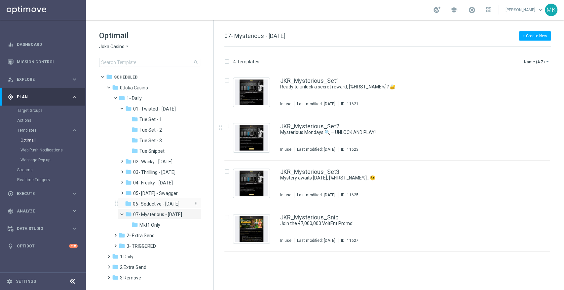
click at [151, 202] on span "06- Seductive - [DATE]" at bounding box center [156, 204] width 47 height 6
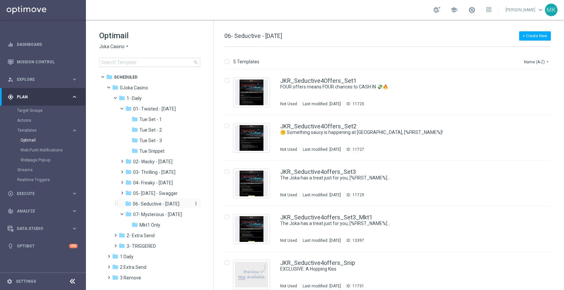
drag, startPoint x: 151, startPoint y: 202, endPoint x: 145, endPoint y: 204, distance: 5.8
click at [145, 204] on span "06- Seductive - [DATE]" at bounding box center [156, 204] width 47 height 6
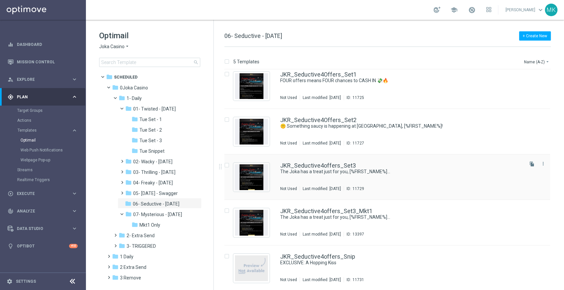
scroll to position [7, 0]
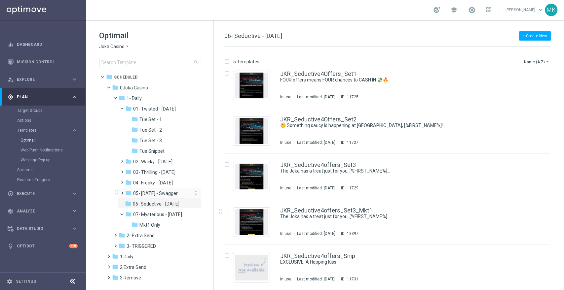
click at [142, 191] on span "05- [DATE] - Swagger" at bounding box center [155, 194] width 45 height 6
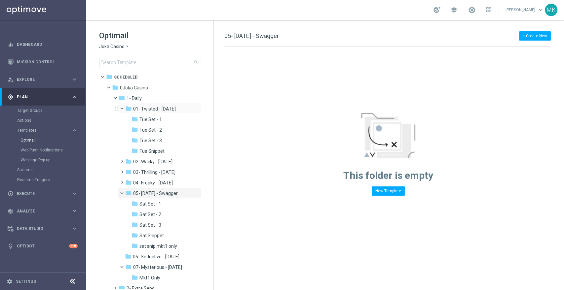
click at [148, 105] on div "folder 01- Twisted - [DATE] more_vert" at bounding box center [160, 108] width 84 height 11
click at [149, 118] on span "Tue Set - 1" at bounding box center [150, 120] width 22 height 6
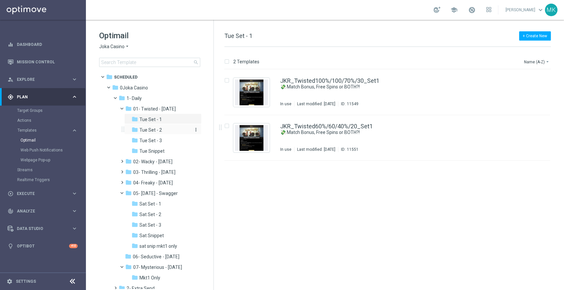
click at [161, 128] on div "folder Tue Set - 2" at bounding box center [160, 130] width 59 height 8
click at [157, 139] on span "Tue Set - 3" at bounding box center [150, 141] width 22 height 6
click at [161, 159] on span "02- Wacky - [DATE]" at bounding box center [152, 162] width 39 height 6
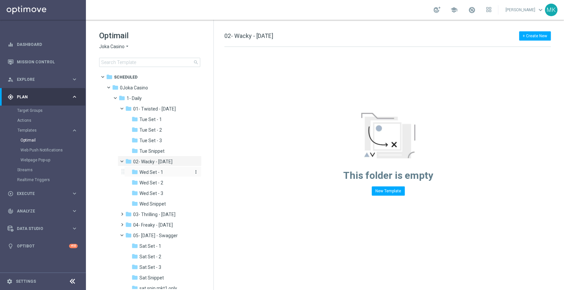
click at [158, 172] on span "Wed Set - 1" at bounding box center [151, 172] width 24 height 6
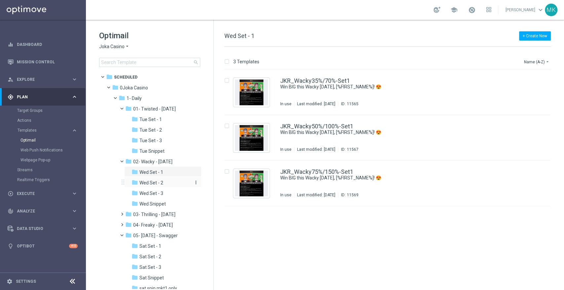
click at [152, 180] on span "Wed Set - 2" at bounding box center [151, 183] width 24 height 6
click at [143, 192] on span "Wed Set - 3" at bounding box center [151, 194] width 24 height 6
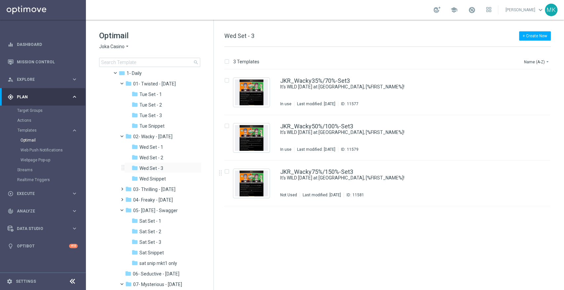
scroll to position [37, 0]
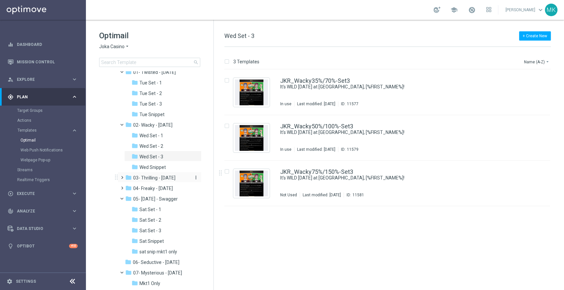
click at [157, 177] on span "03- Thrilling - [DATE]" at bounding box center [154, 178] width 42 height 6
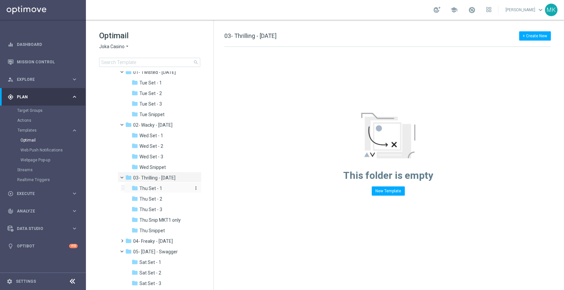
click at [156, 187] on span "Thu Set - 1" at bounding box center [150, 189] width 23 height 6
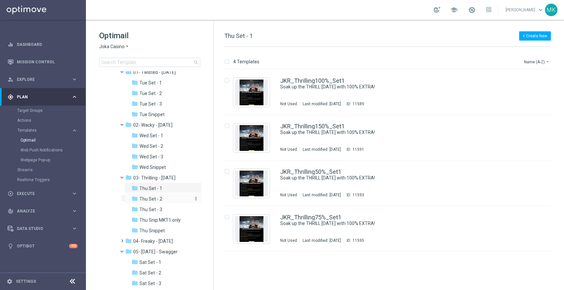
click at [155, 198] on span "Thu Set - 2" at bounding box center [150, 199] width 23 height 6
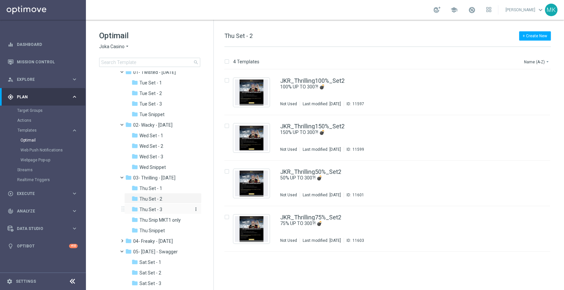
click at [155, 208] on span "Thu Set - 3" at bounding box center [150, 210] width 23 height 6
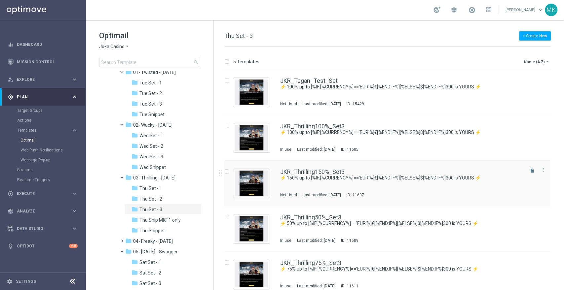
scroll to position [7, 0]
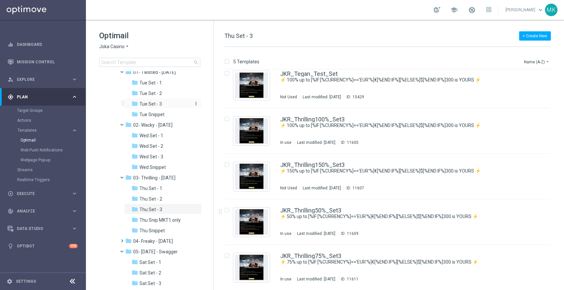
click at [151, 104] on span "Tue Set - 3" at bounding box center [150, 104] width 22 height 6
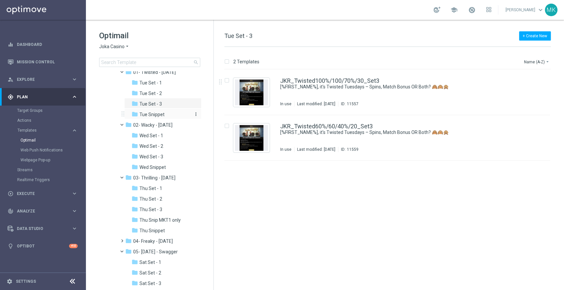
click at [155, 114] on span "Tue Snippet" at bounding box center [151, 115] width 25 height 6
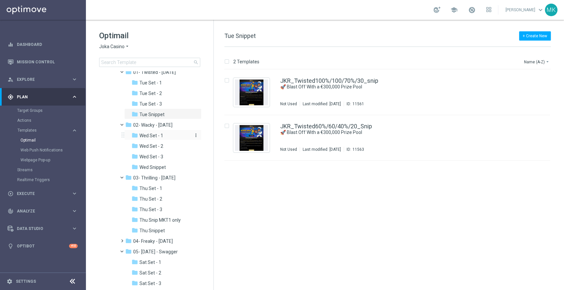
click at [159, 133] on span "Wed Set - 1" at bounding box center [151, 136] width 24 height 6
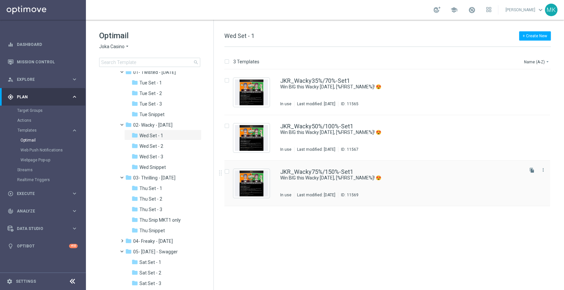
click at [332, 168] on div "JKR_Wacky75%/150%-Set1 Win BIG this Wacky [DATE], [%FIRST_NAME%]! 😍 In use Last…" at bounding box center [387, 184] width 326 height 46
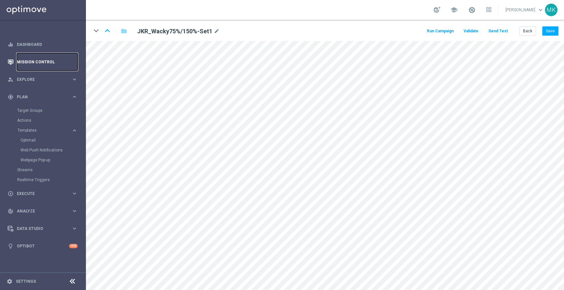
click at [37, 61] on link "Mission Control" at bounding box center [47, 61] width 61 height 17
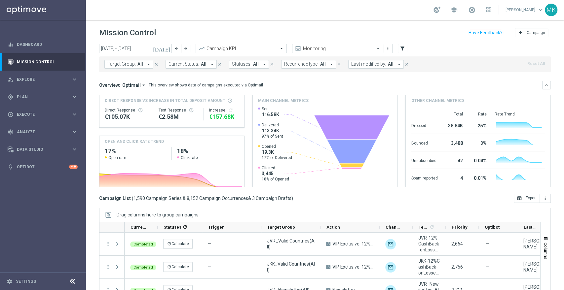
click at [146, 65] on icon "arrow_drop_down" at bounding box center [149, 64] width 6 height 6
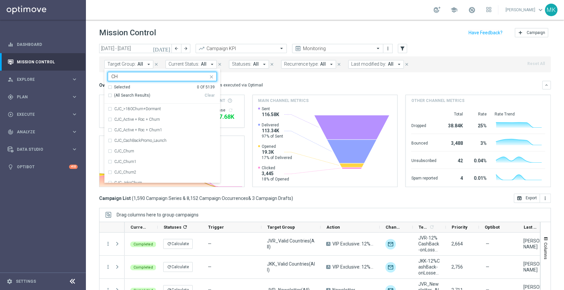
type input "C"
click at [147, 129] on div "JKR_Churn1" at bounding box center [165, 130] width 102 height 4
type input "JKR_CH"
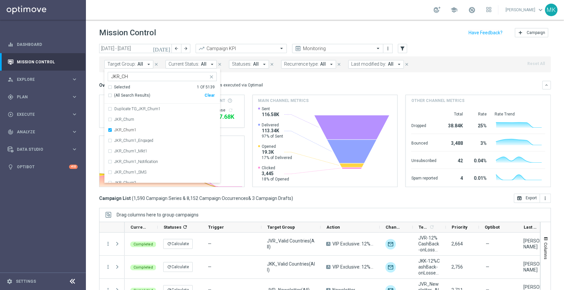
click at [294, 85] on div "Overview: Optimail arrow_drop_down This overview shows data of campaigns execut…" at bounding box center [320, 85] width 443 height 6
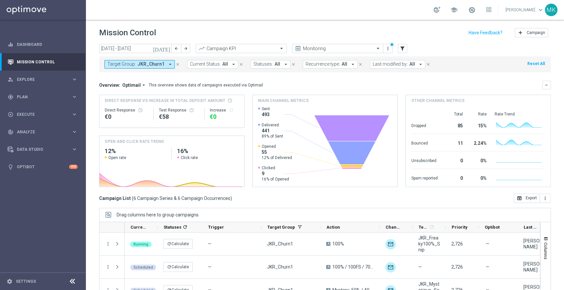
click at [168, 49] on icon "[DATE]" at bounding box center [162, 49] width 18 height 6
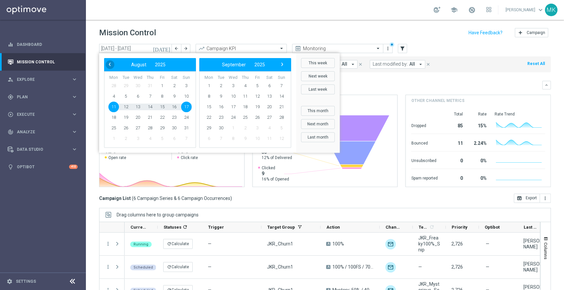
click at [111, 65] on span "‹" at bounding box center [109, 64] width 9 height 9
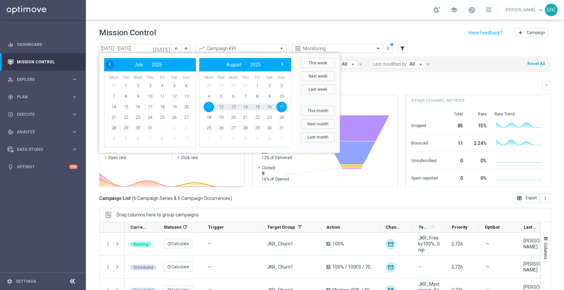
click at [108, 65] on span "‹" at bounding box center [109, 64] width 9 height 9
click at [154, 87] on span "1" at bounding box center [150, 86] width 11 height 11
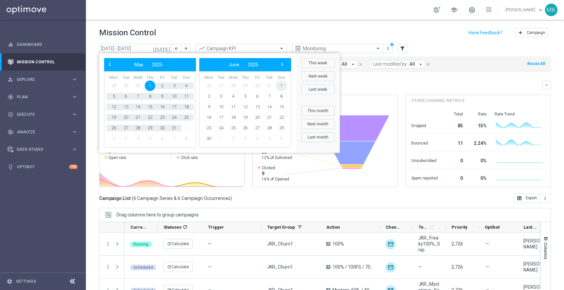
click at [290, 74] on div "Mon Tue Wed Thu Fri Sat Sun 26 27 28 29 30 31 1 2 3 4 5 6 7" at bounding box center [245, 109] width 92 height 77
click at [282, 64] on span "›" at bounding box center [282, 64] width 9 height 9
drag, startPoint x: 219, startPoint y: 84, endPoint x: 244, endPoint y: 80, distance: 25.4
click at [219, 84] on span "1" at bounding box center [221, 86] width 11 height 11
type input "[DATE] - [DATE]"
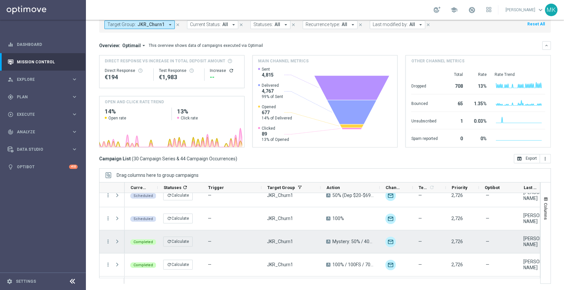
scroll to position [608, 0]
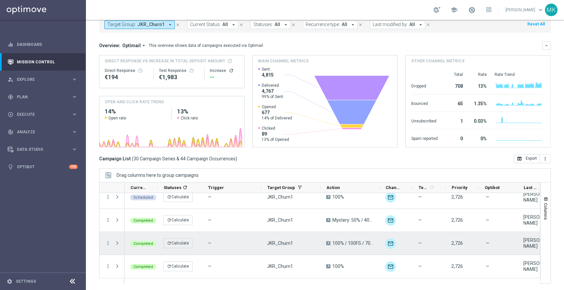
drag, startPoint x: 143, startPoint y: 239, endPoint x: 138, endPoint y: 239, distance: 4.6
click at [138, 239] on div "Completed refresh Calculate — JKR_Churn1 A 100% / 100FS / 70% + 30FS_A unfold_m…" at bounding box center [403, 243] width 558 height 23
click at [145, 243] on span "Completed" at bounding box center [142, 244] width 19 height 4
click at [388, 245] on img "Press SPACE to select this row." at bounding box center [390, 243] width 11 height 11
click at [391, 243] on img "Press SPACE to select this row." at bounding box center [390, 243] width 11 height 11
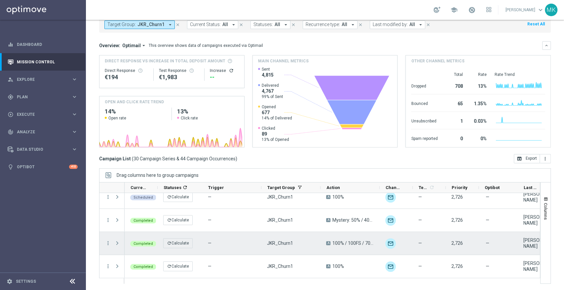
click at [145, 245] on span "Completed" at bounding box center [142, 244] width 19 height 4
click at [356, 242] on span "100% / 100FS / 70% + 30FS_A" at bounding box center [353, 243] width 42 height 6
click at [391, 241] on img "Press SPACE to select this row." at bounding box center [390, 243] width 11 height 11
click at [388, 245] on img "Press SPACE to select this row." at bounding box center [390, 243] width 11 height 11
drag, startPoint x: 389, startPoint y: 242, endPoint x: 108, endPoint y: 241, distance: 281.3
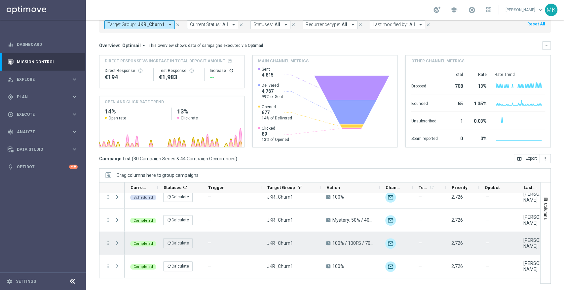
click at [108, 241] on icon "more_vert" at bounding box center [108, 243] width 6 height 6
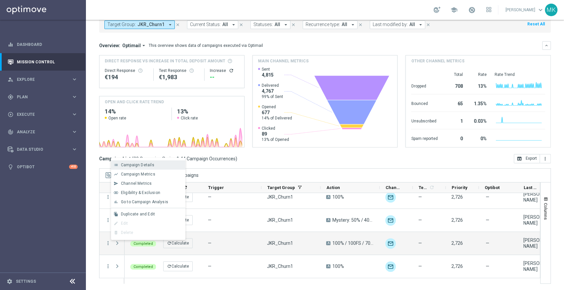
click at [127, 164] on span "Campaign Details" at bounding box center [137, 165] width 33 height 5
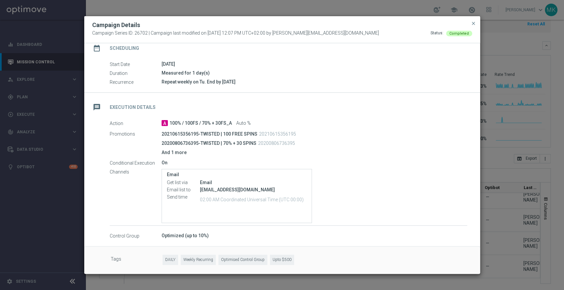
scroll to position [60, 0]
click at [470, 22] on span "close" at bounding box center [472, 23] width 5 height 5
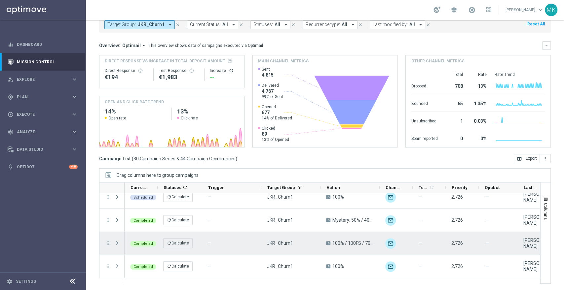
click at [107, 244] on icon "more_vert" at bounding box center [108, 243] width 6 height 6
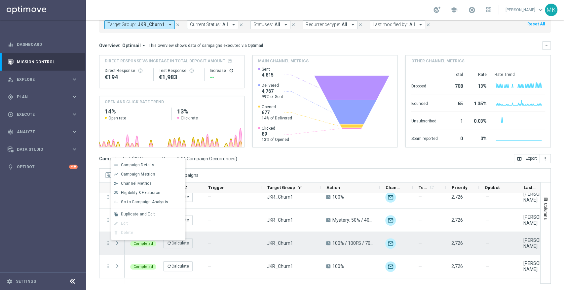
click at [107, 244] on icon "more_vert" at bounding box center [108, 243] width 6 height 6
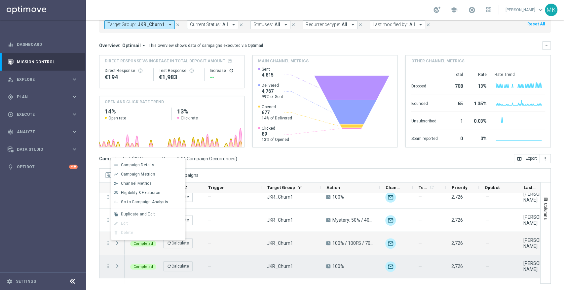
click at [109, 267] on icon "more_vert" at bounding box center [108, 266] width 6 height 6
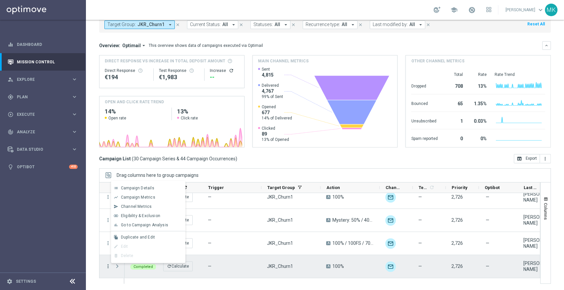
click at [109, 267] on icon "more_vert" at bounding box center [108, 266] width 6 height 6
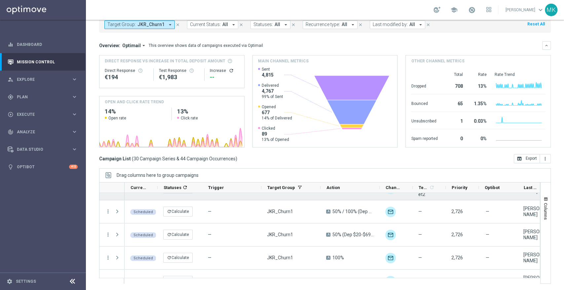
scroll to position [95, 0]
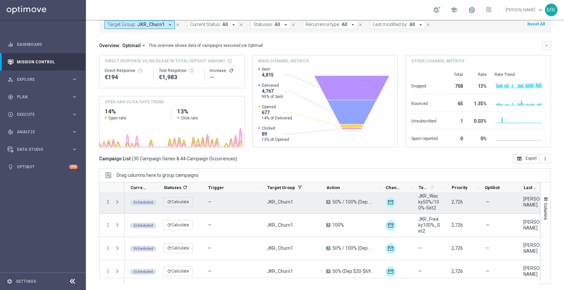
click at [108, 203] on icon "more_vert" at bounding box center [108, 202] width 6 height 6
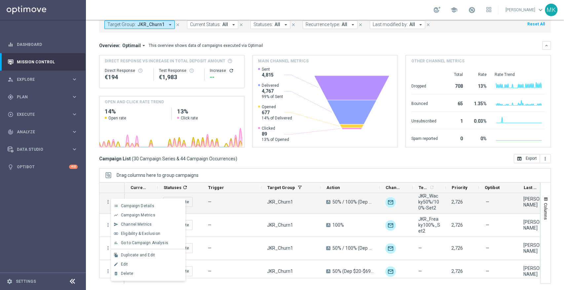
drag, startPoint x: 251, startPoint y: 170, endPoint x: 265, endPoint y: 167, distance: 14.9
click at [251, 170] on div "Drag columns here to group campaigns" at bounding box center [324, 175] width 451 height 14
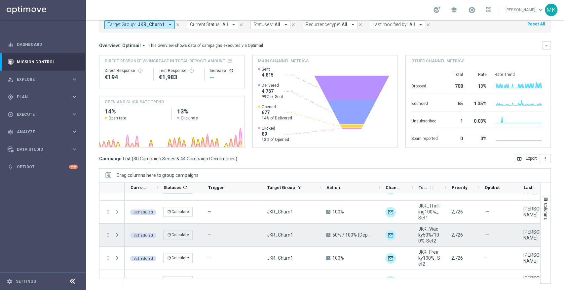
scroll to position [58, 0]
